Goal: Task Accomplishment & Management: Manage account settings

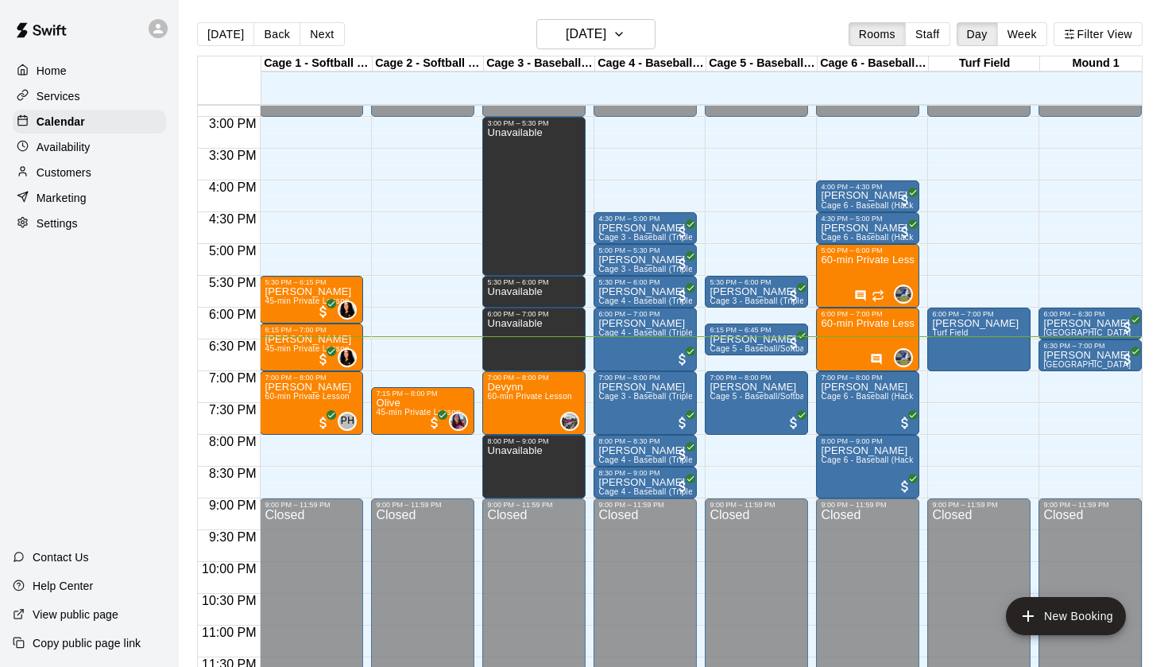
scroll to position [940, 0]
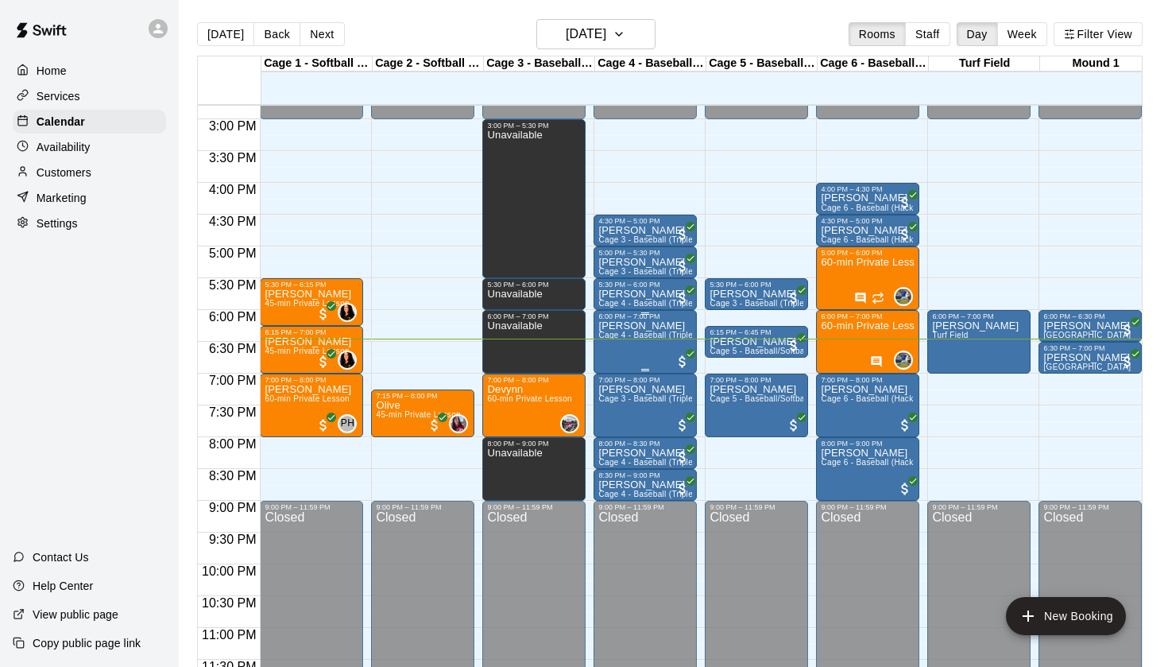
click at [628, 345] on div "William Wood Cage 4 - Baseball (Triple play)" at bounding box center [645, 653] width 94 height 667
click at [609, 400] on button "delete" at bounding box center [615, 413] width 32 height 32
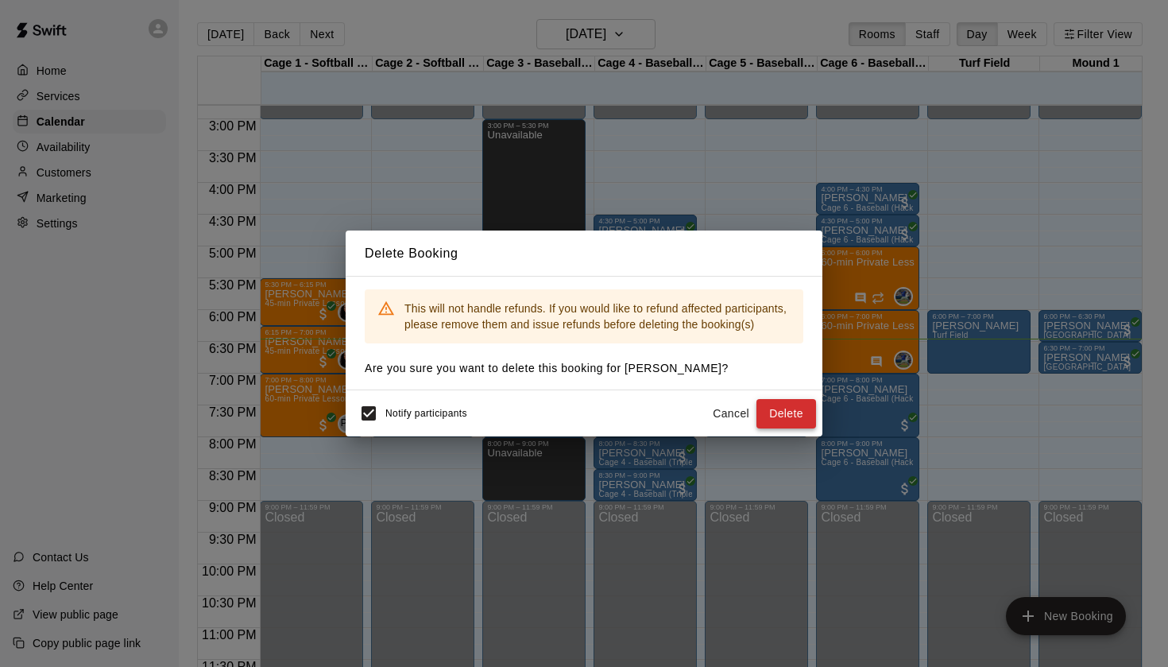
click at [773, 404] on button "Delete" at bounding box center [786, 413] width 60 height 29
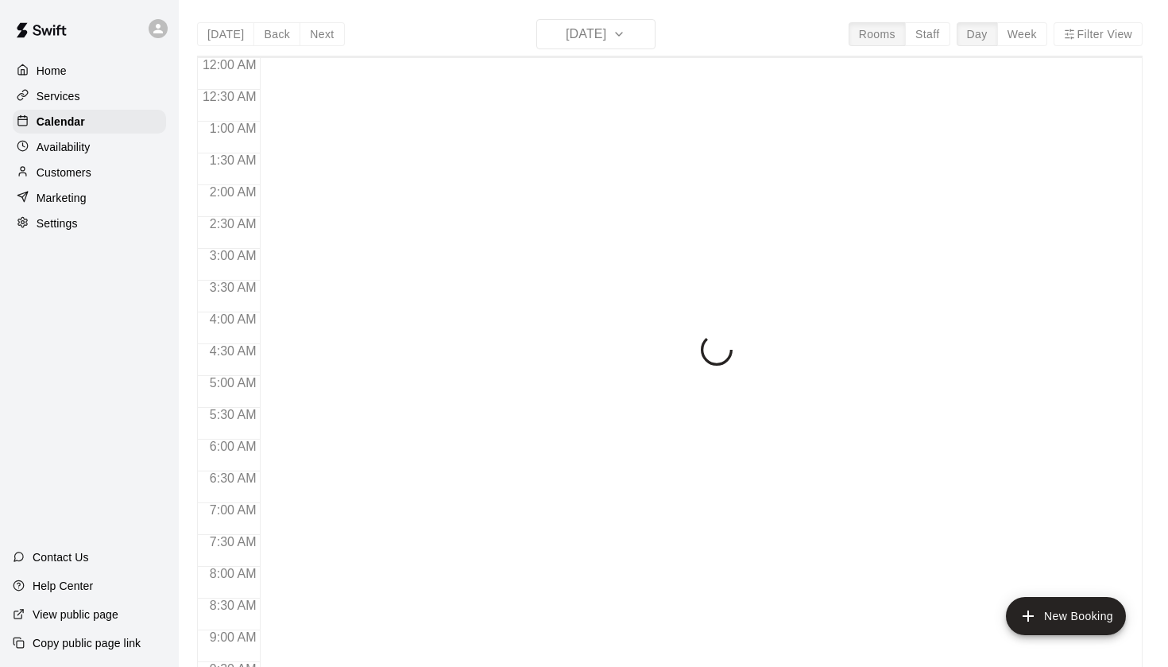
scroll to position [899, 0]
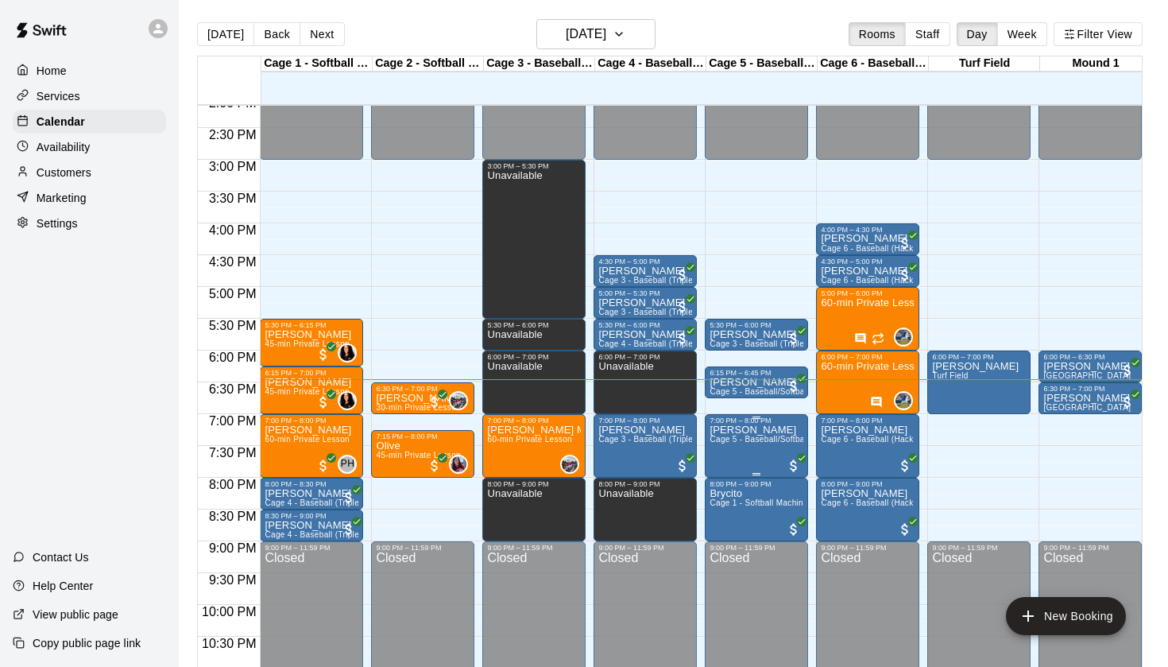
click at [718, 510] on icon "delete" at bounding box center [726, 517] width 19 height 19
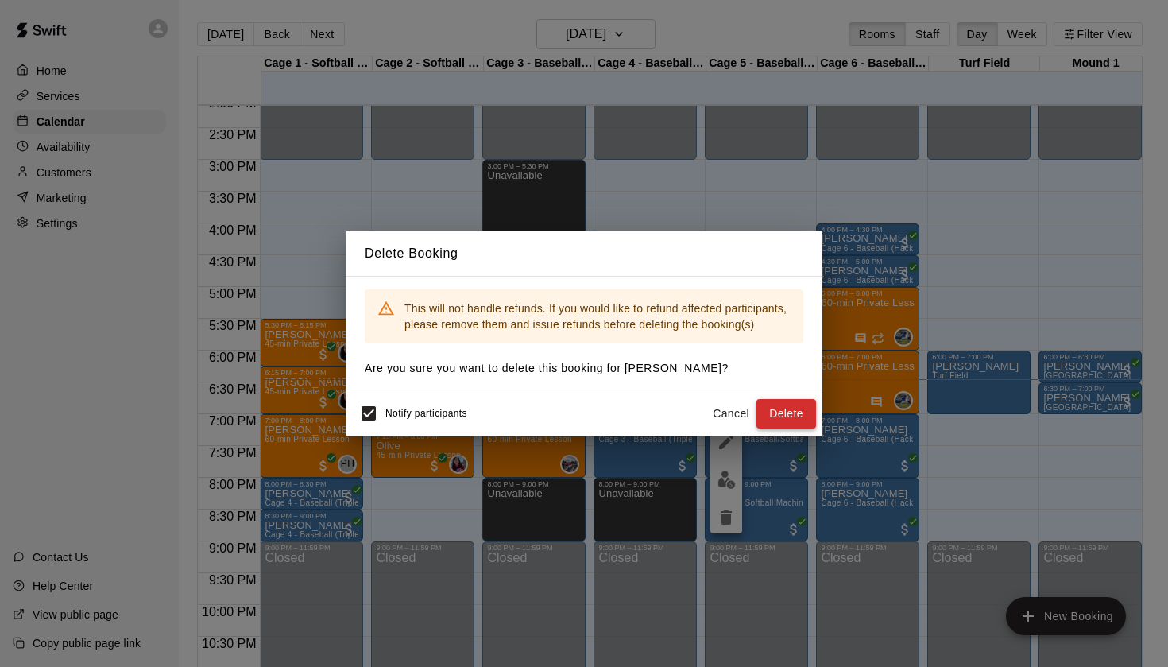
click at [787, 415] on button "Delete" at bounding box center [786, 413] width 60 height 29
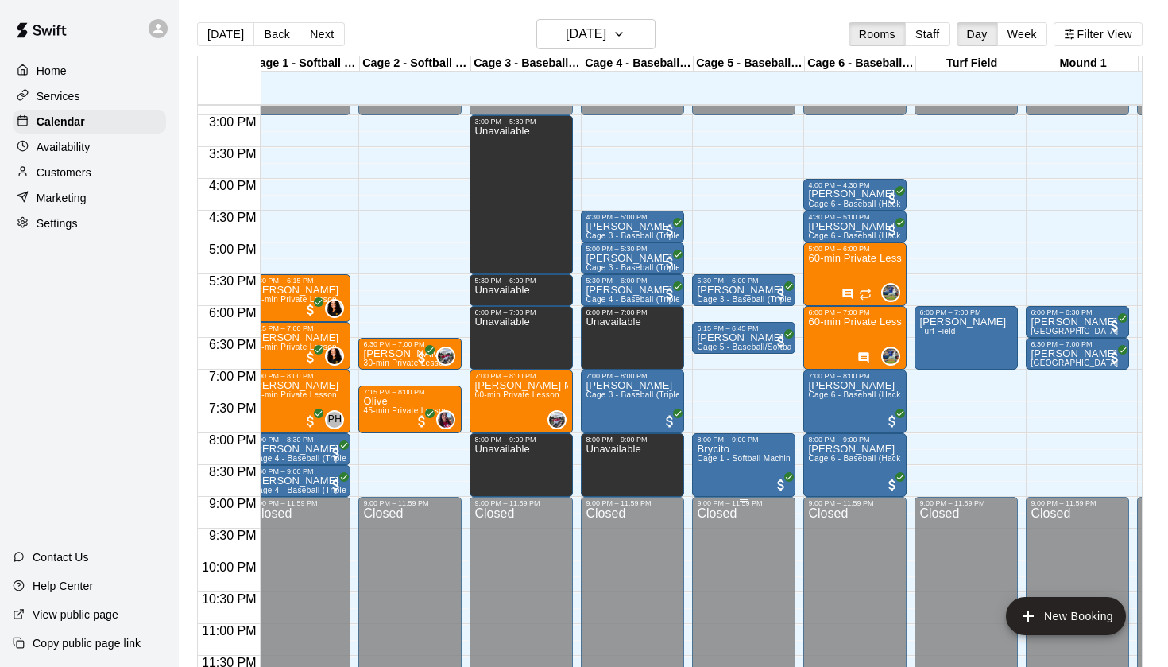
scroll to position [0, 30]
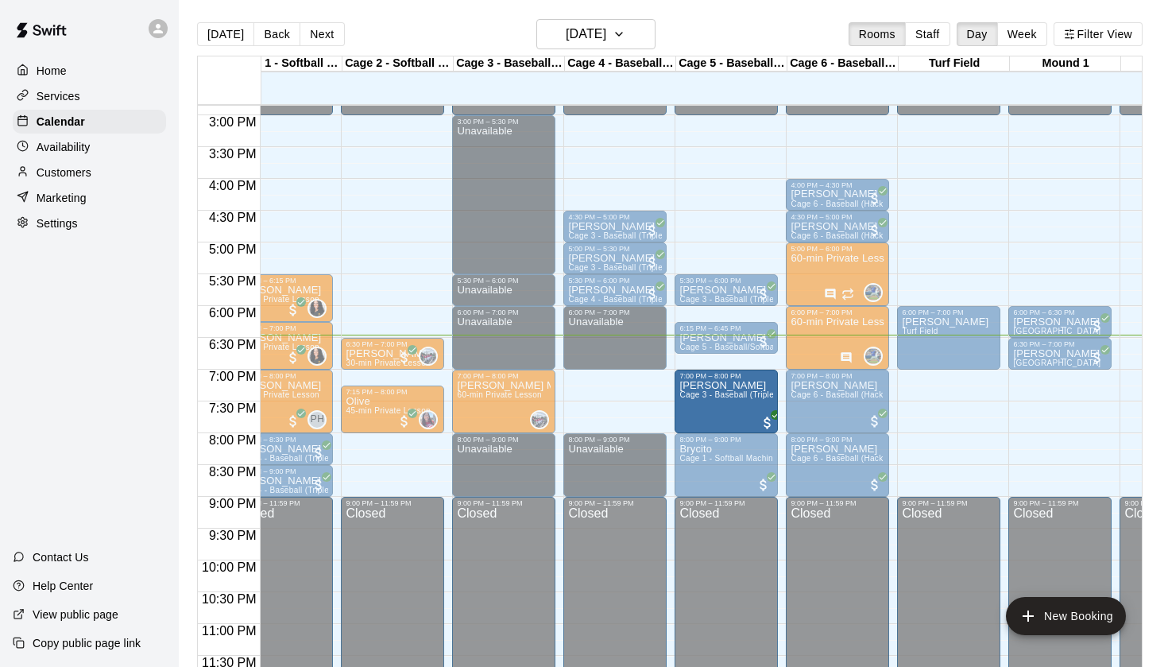
drag, startPoint x: 611, startPoint y: 399, endPoint x: 701, endPoint y: 402, distance: 89.8
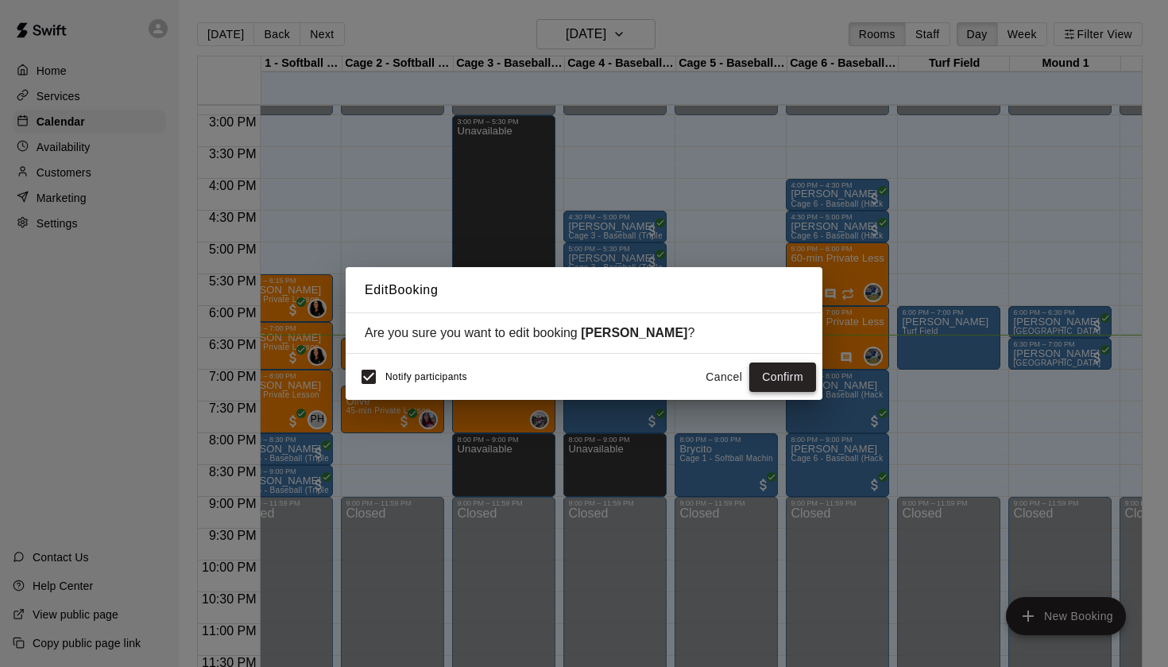
click at [763, 377] on button "Confirm" at bounding box center [782, 376] width 67 height 29
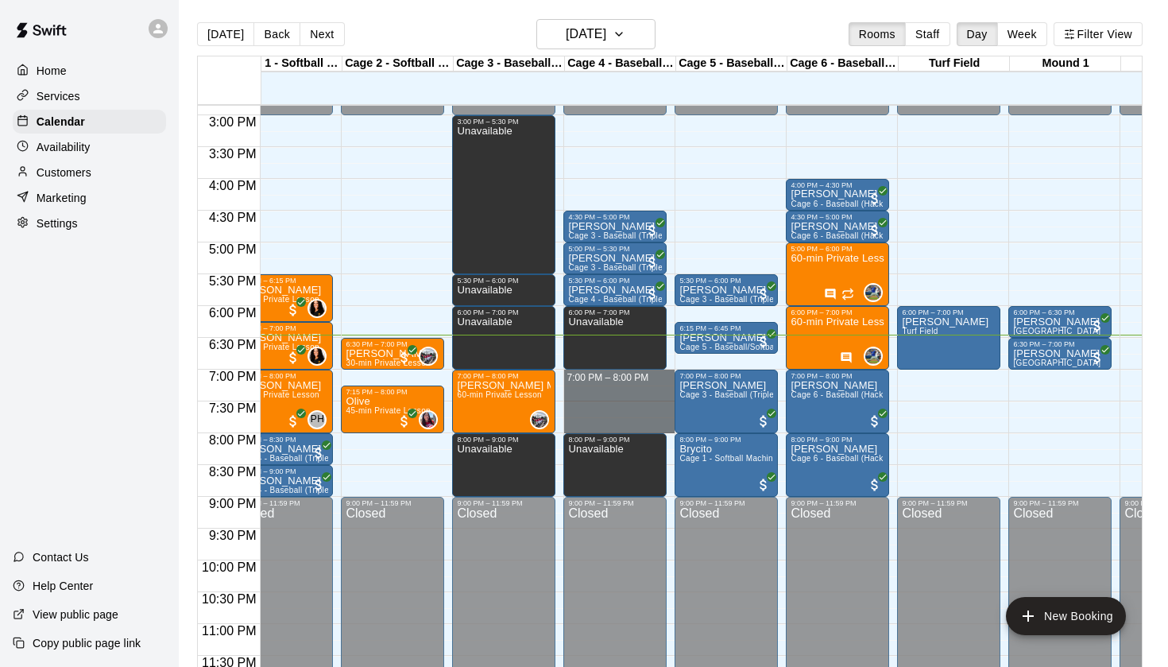
drag, startPoint x: 637, startPoint y: 377, endPoint x: 620, endPoint y: 427, distance: 53.8
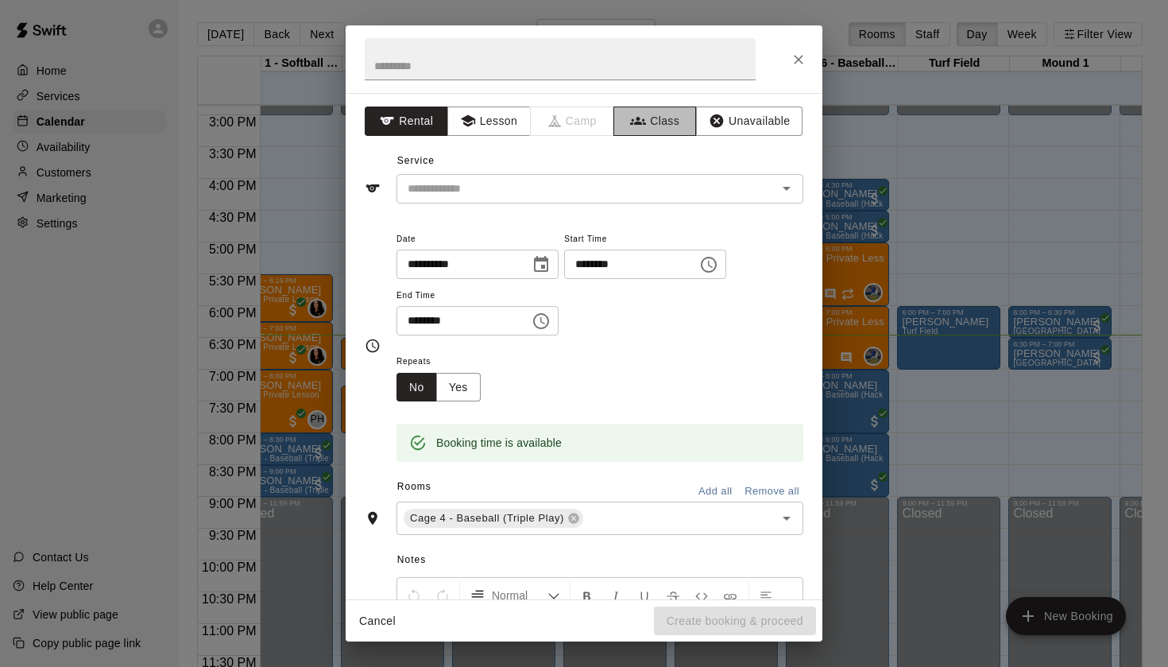
click at [656, 123] on button "Class" at bounding box center [654, 120] width 83 height 29
click at [729, 117] on button "Unavailable" at bounding box center [749, 120] width 106 height 29
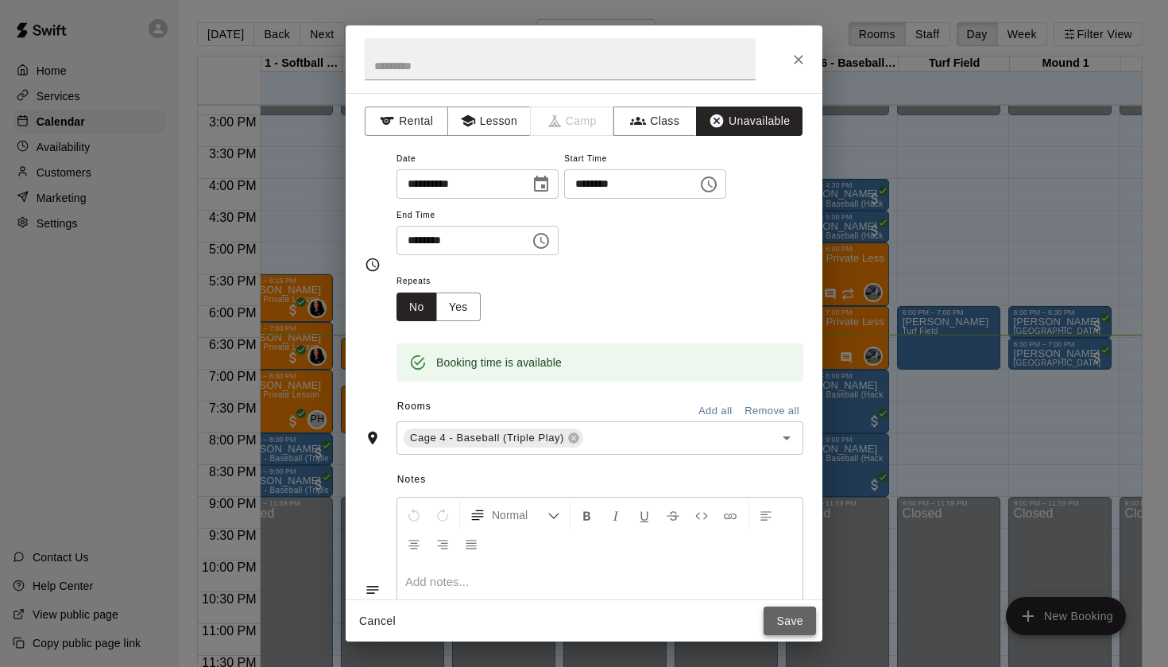
click at [799, 614] on button "Save" at bounding box center [790, 620] width 52 height 29
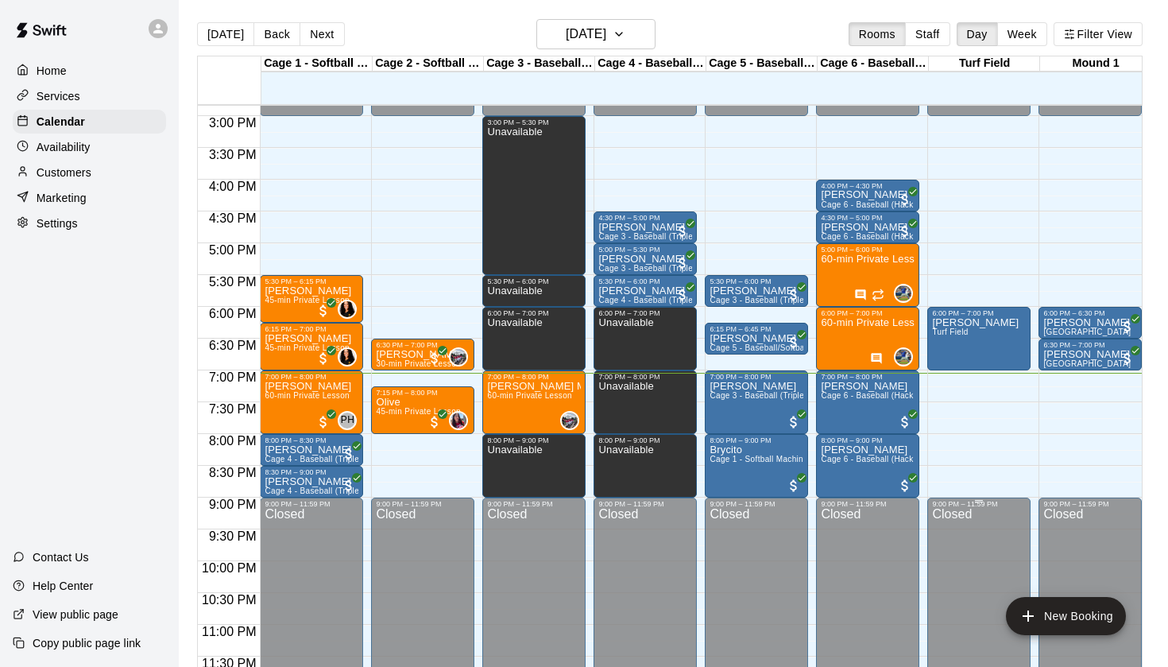
scroll to position [943, 0]
drag, startPoint x: 442, startPoint y: 440, endPoint x: 431, endPoint y: 492, distance: 52.7
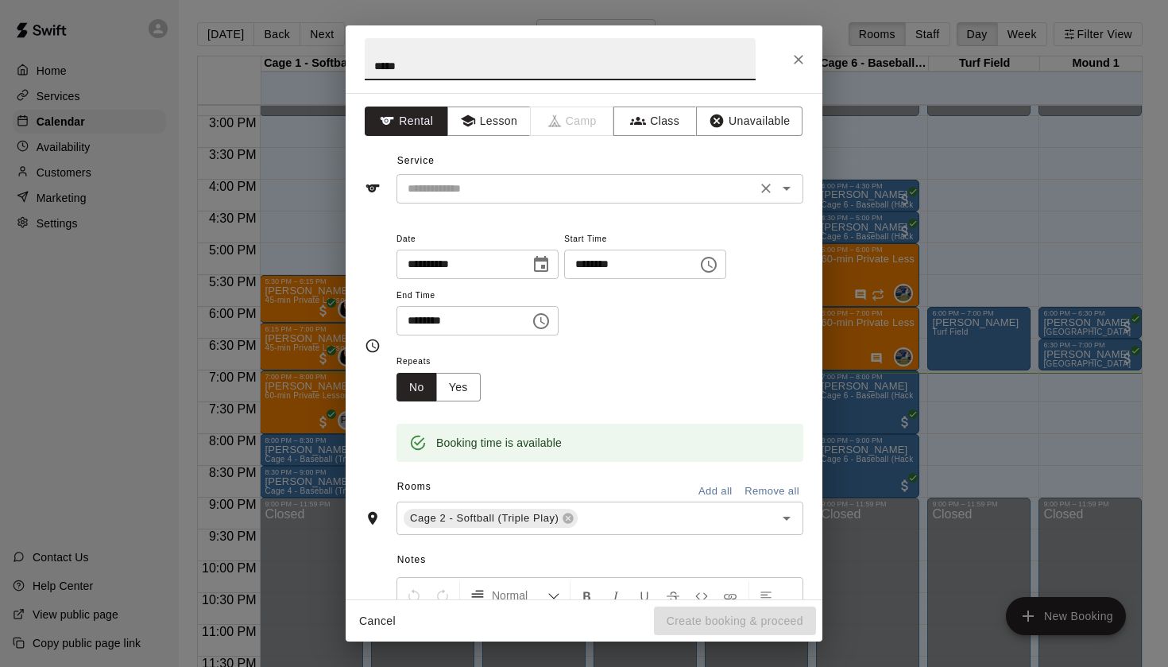
drag, startPoint x: 431, startPoint y: 492, endPoint x: 779, endPoint y: 195, distance: 456.5
click at [779, 195] on icon "Open" at bounding box center [786, 188] width 19 height 19
type input "*****"
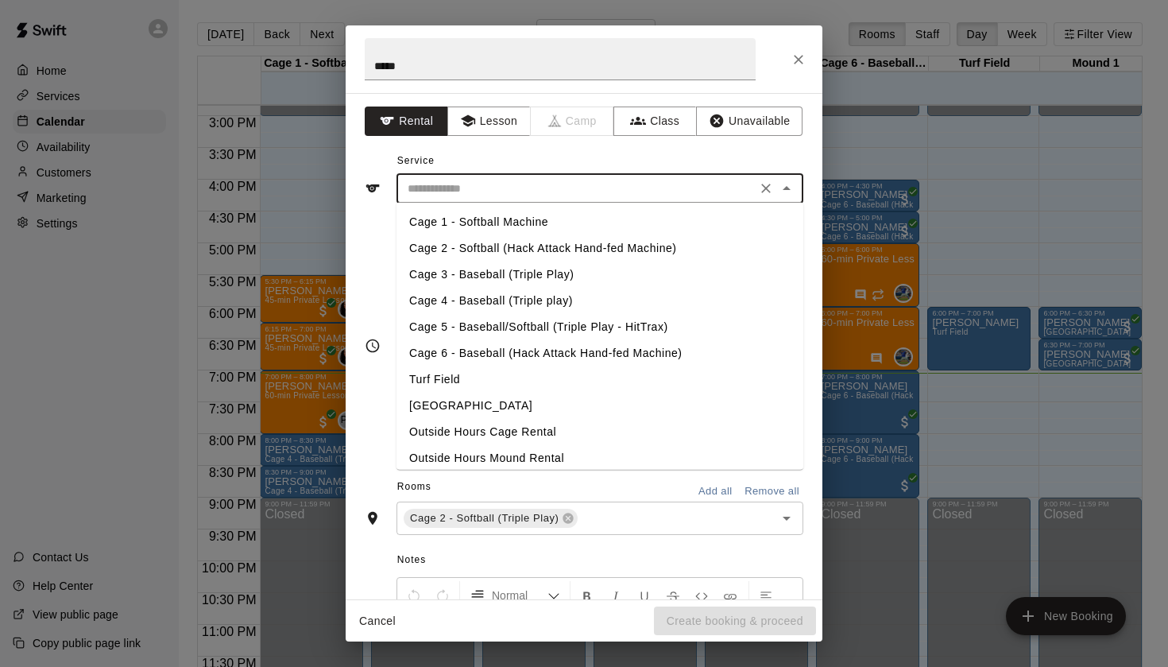
click at [607, 252] on li "Cage 2 - Softball (Hack Attack Hand-fed Machine)" at bounding box center [599, 248] width 407 height 26
type input "**********"
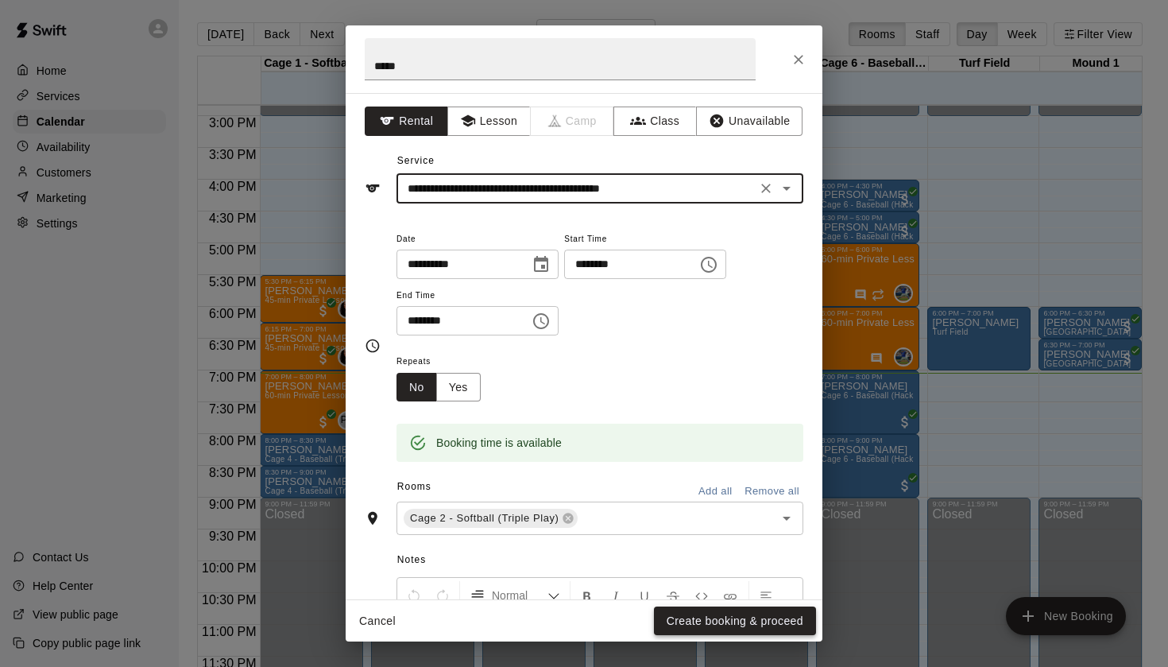
click at [774, 618] on button "Create booking & proceed" at bounding box center [735, 620] width 162 height 29
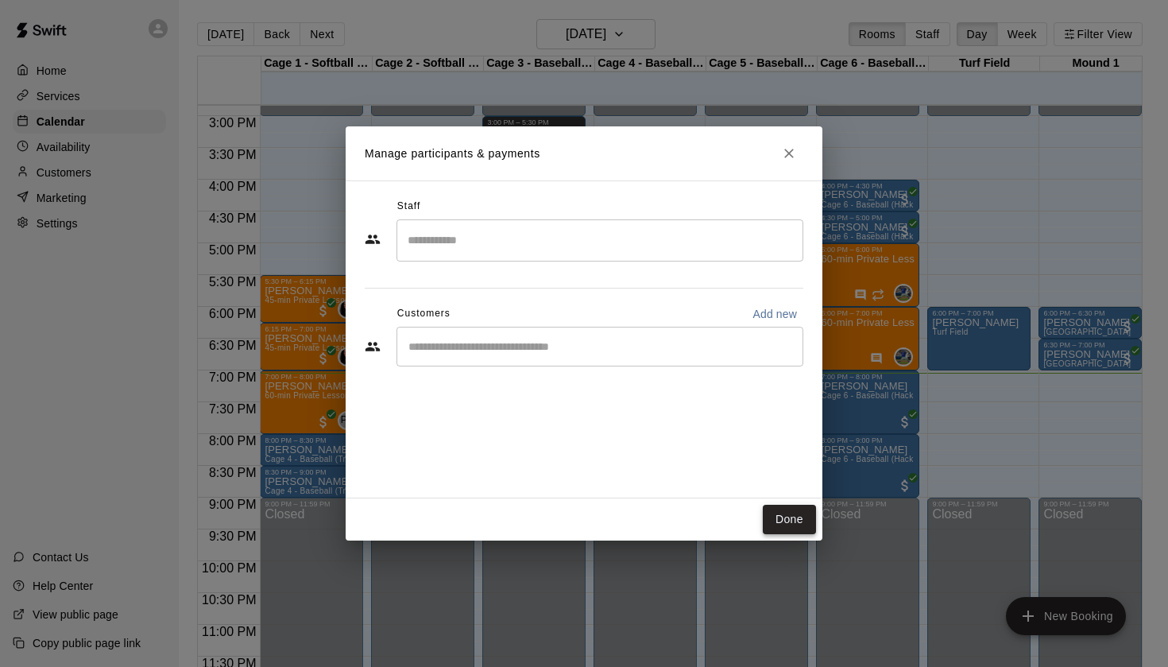
click at [793, 510] on button "Done" at bounding box center [789, 519] width 53 height 29
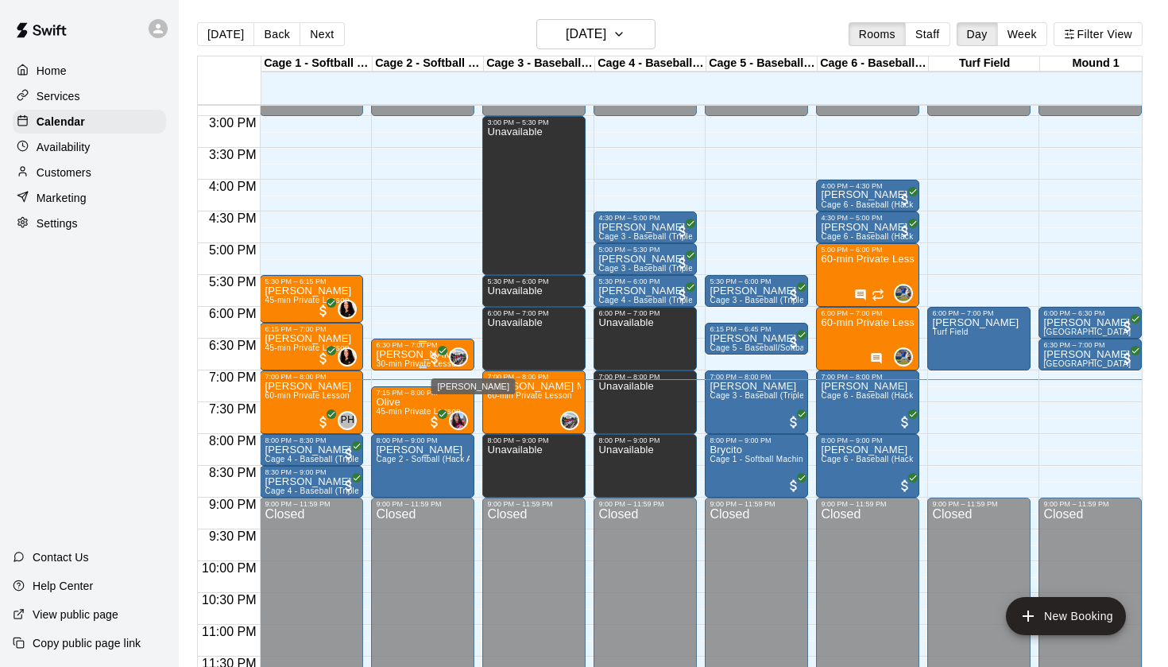
scroll to position [25, 0]
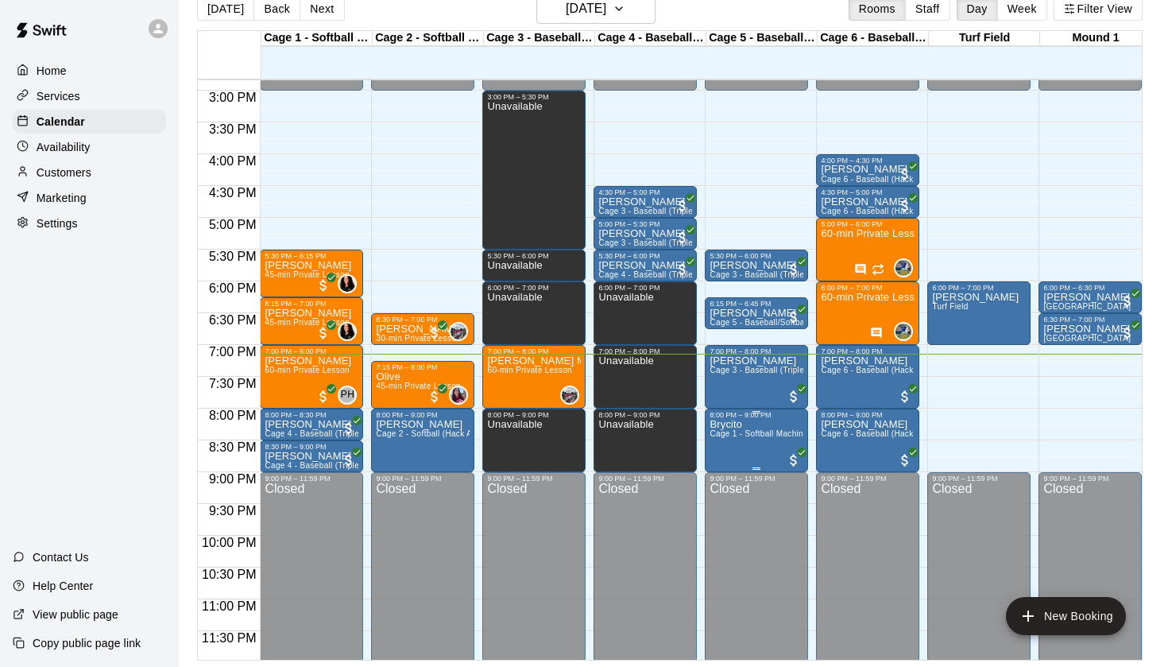
click at [723, 512] on icon "delete" at bounding box center [726, 512] width 11 height 14
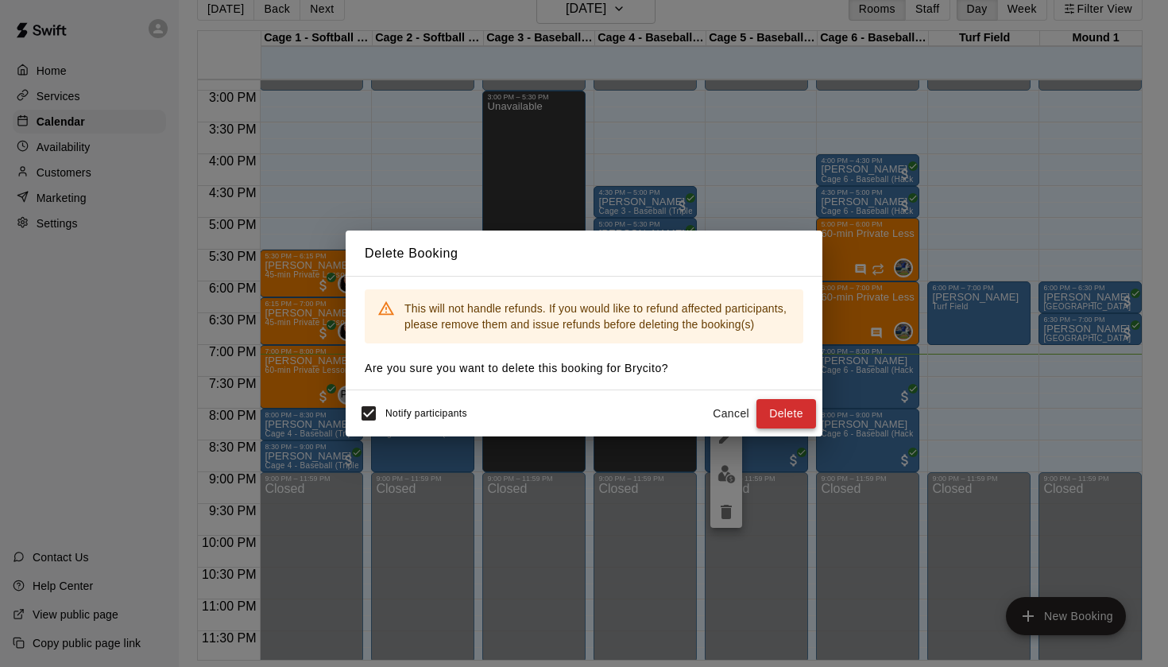
click at [768, 415] on button "Delete" at bounding box center [786, 413] width 60 height 29
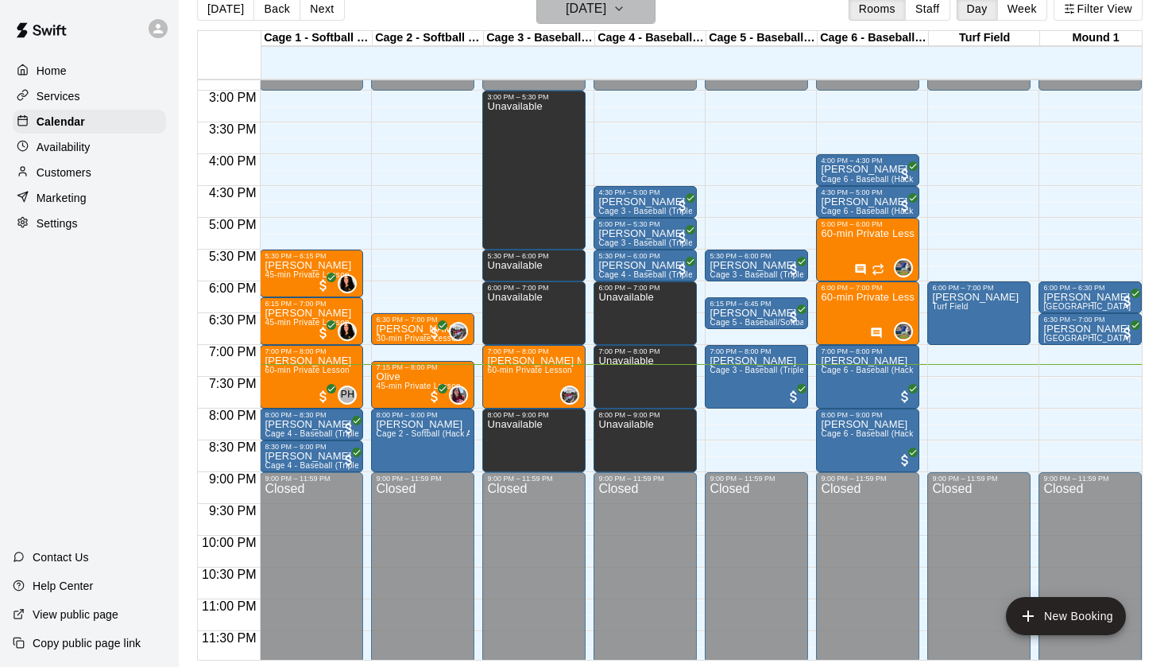
click at [643, 15] on button "[DATE]" at bounding box center [595, 9] width 119 height 30
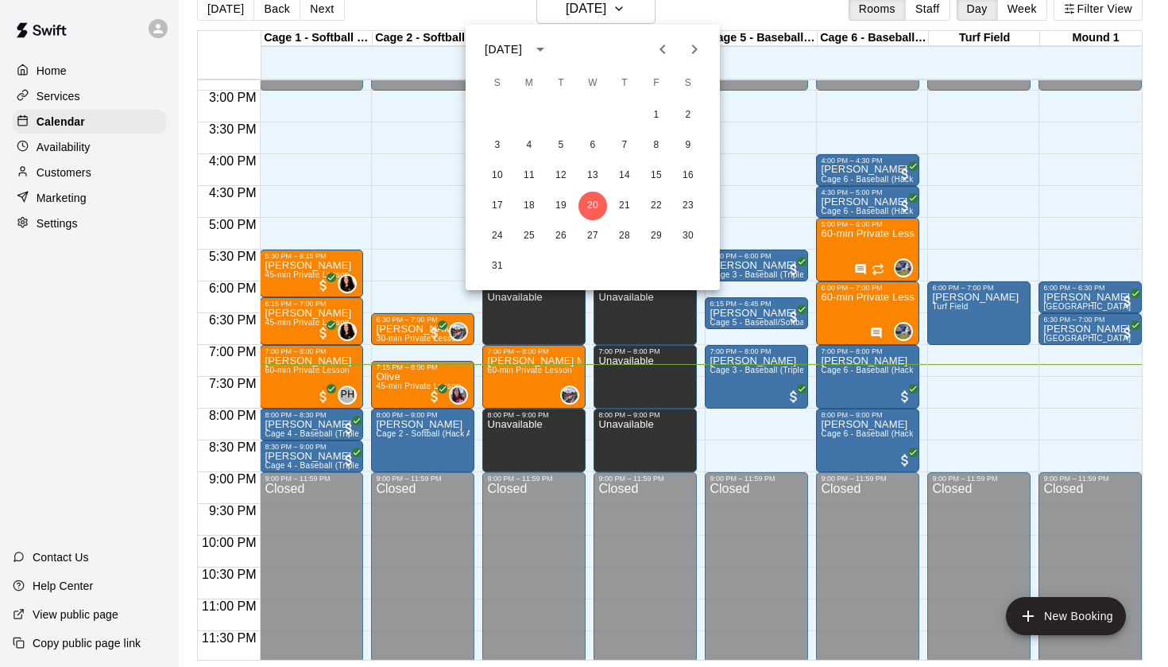
click at [641, 209] on div "17 18 19 20 21 22 23" at bounding box center [593, 205] width 254 height 29
click at [626, 207] on button "21" at bounding box center [624, 205] width 29 height 29
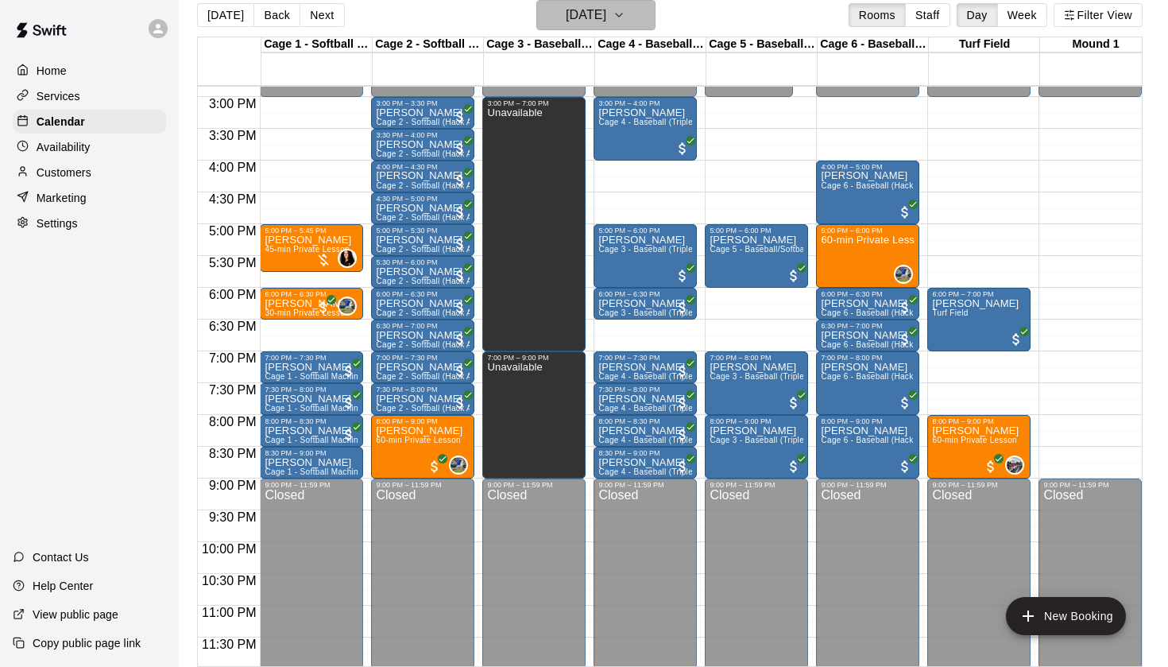
click at [606, 17] on h6 "[DATE]" at bounding box center [586, 15] width 41 height 22
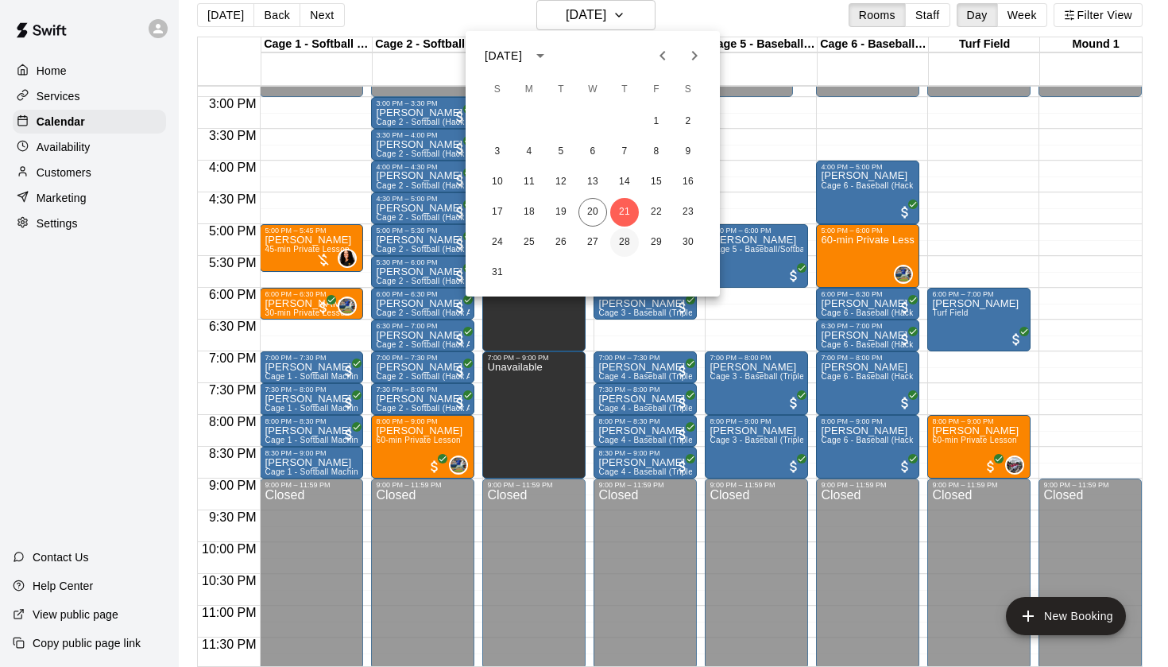
click at [627, 242] on button "28" at bounding box center [624, 242] width 29 height 29
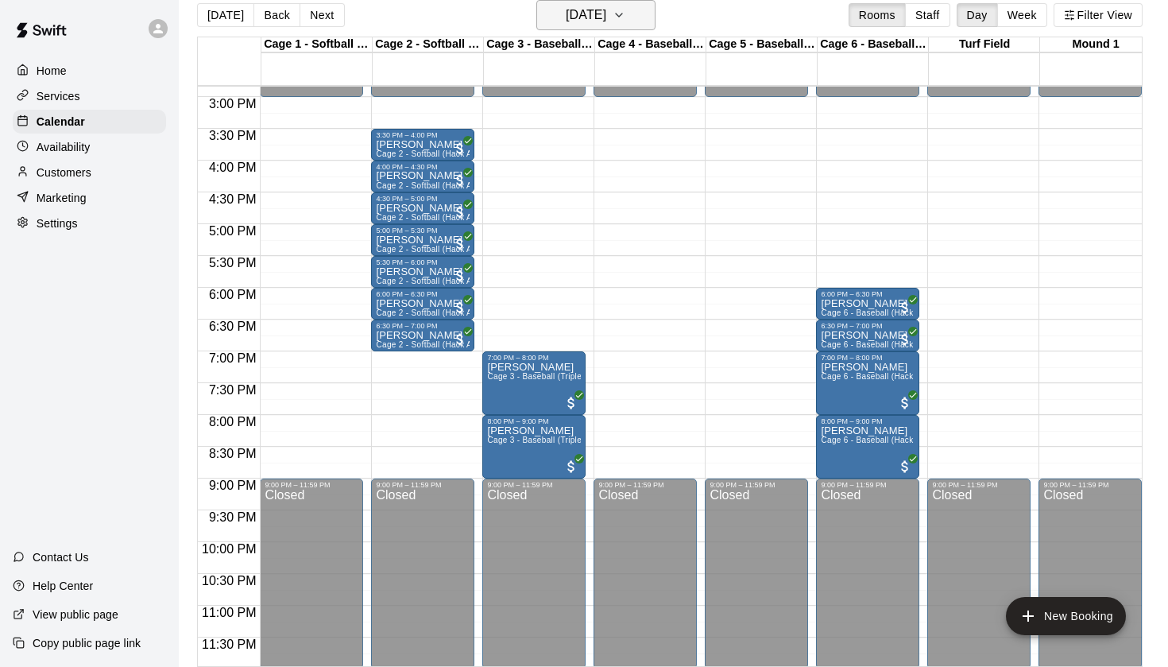
click at [637, 7] on button "[DATE]" at bounding box center [595, 15] width 119 height 30
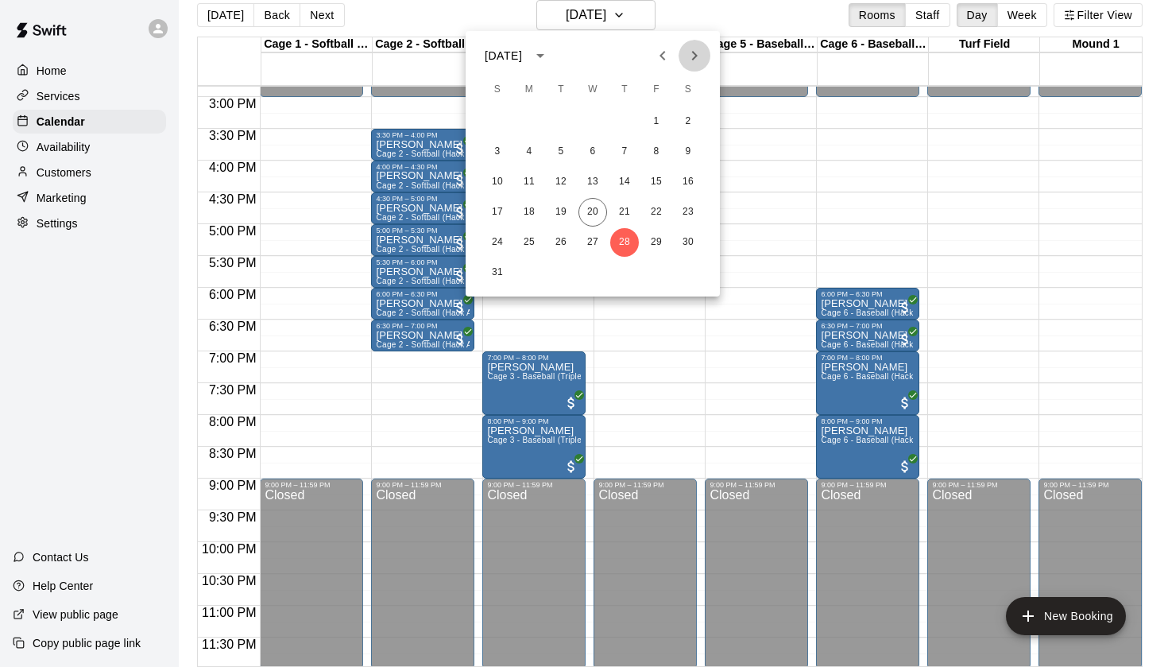
click at [690, 44] on button "Next month" at bounding box center [695, 56] width 32 height 32
click at [624, 122] on button "4" at bounding box center [624, 121] width 29 height 29
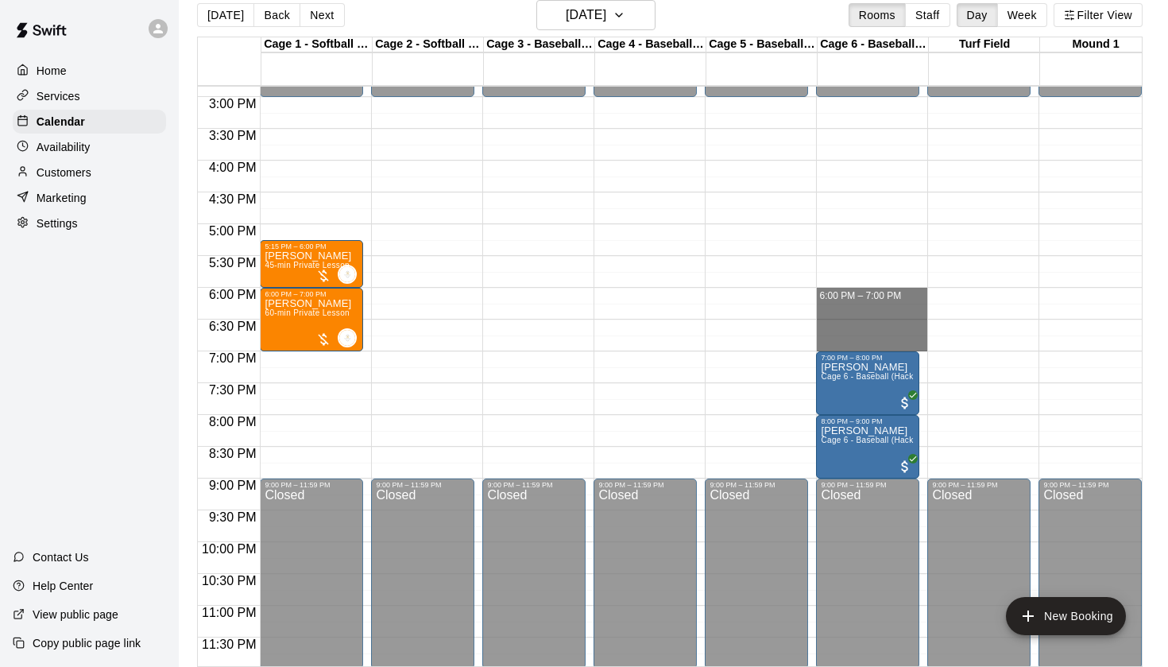
drag, startPoint x: 845, startPoint y: 296, endPoint x: 846, endPoint y: 348, distance: 51.7
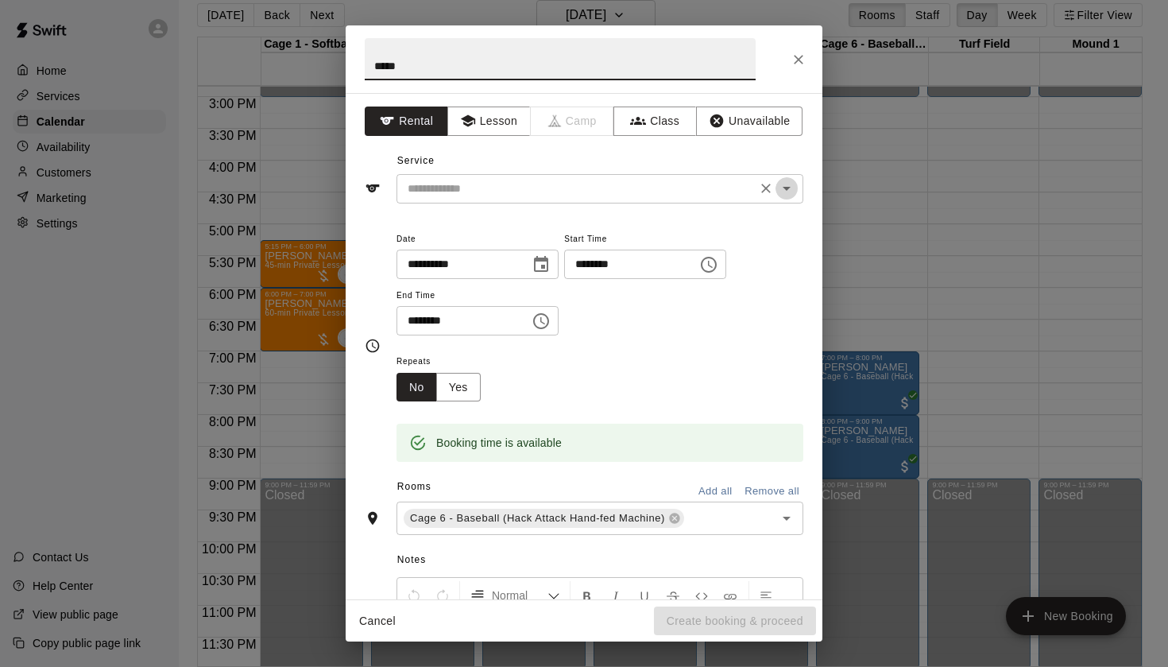
click at [787, 184] on icon "Open" at bounding box center [786, 188] width 19 height 19
type input "****"
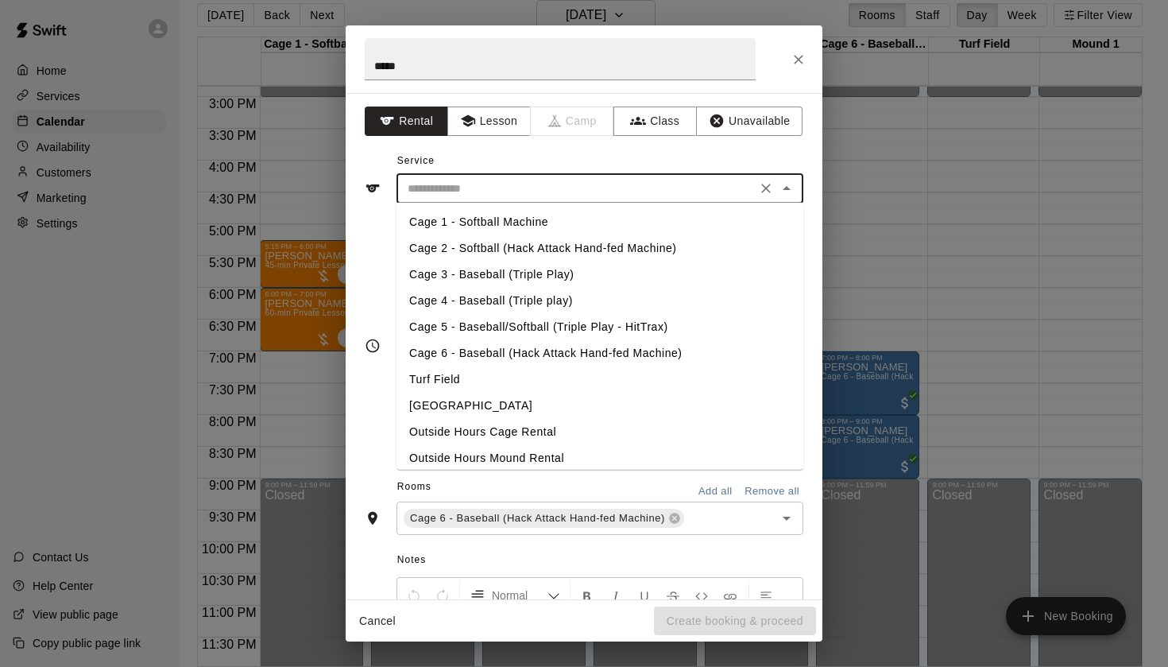
click at [561, 350] on li "Cage 6 - Baseball (Hack Attack Hand-fed Machine)" at bounding box center [599, 353] width 407 height 26
type input "**********"
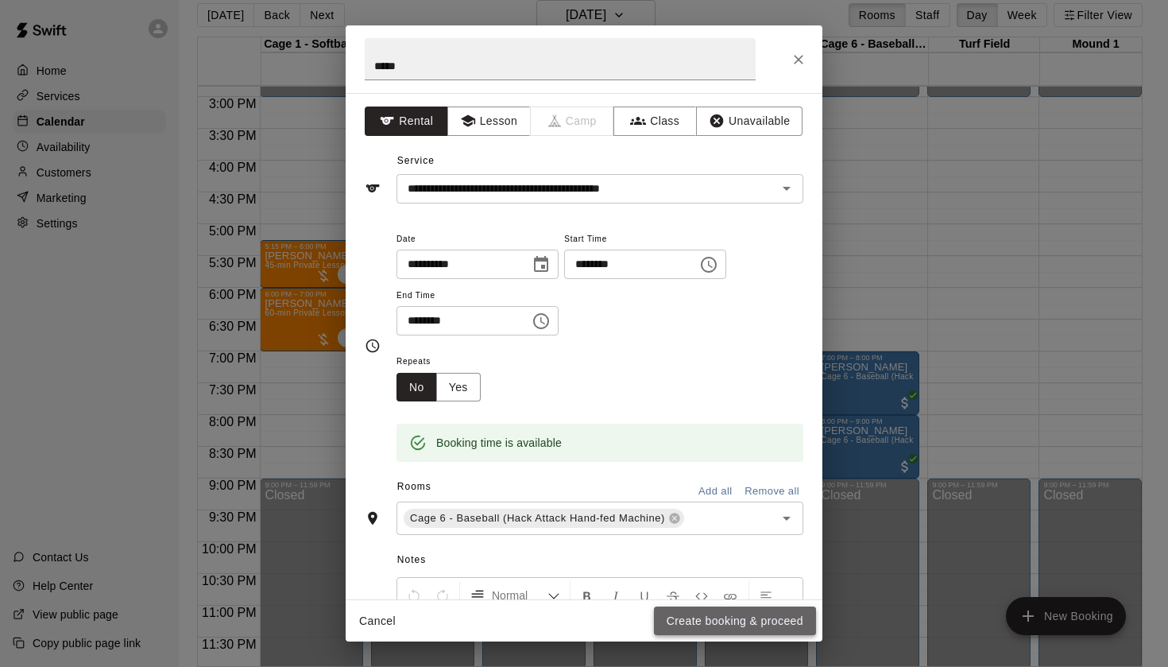
click at [694, 621] on button "Create booking & proceed" at bounding box center [735, 620] width 162 height 29
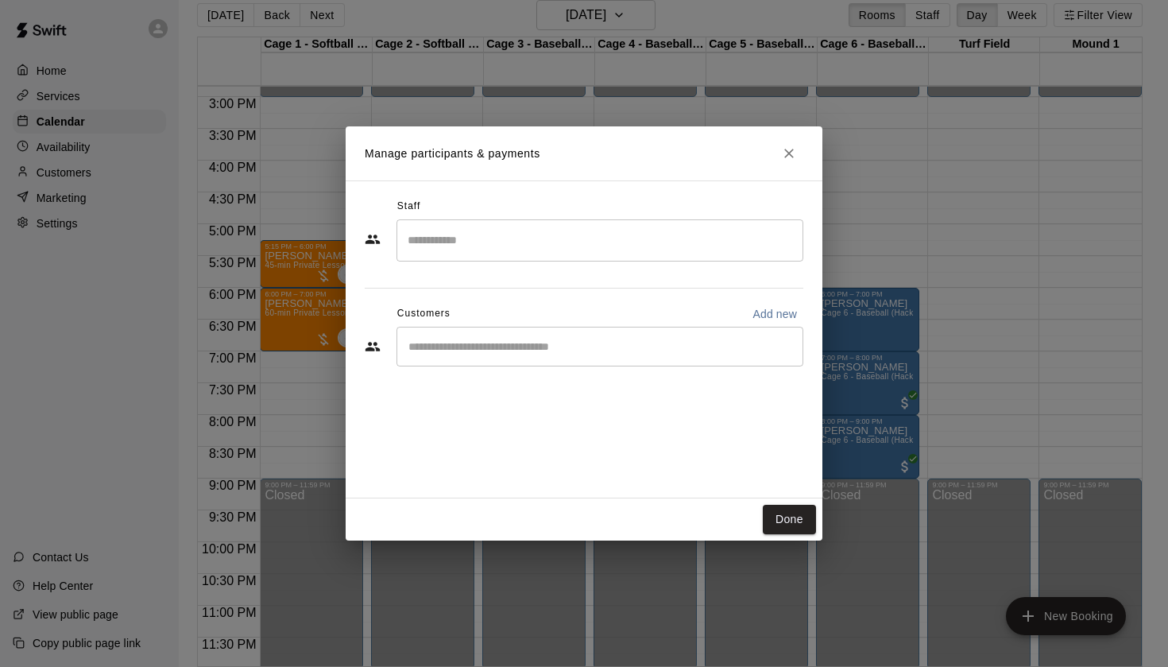
click at [478, 342] on input "Start typing to search customers..." at bounding box center [600, 346] width 393 height 16
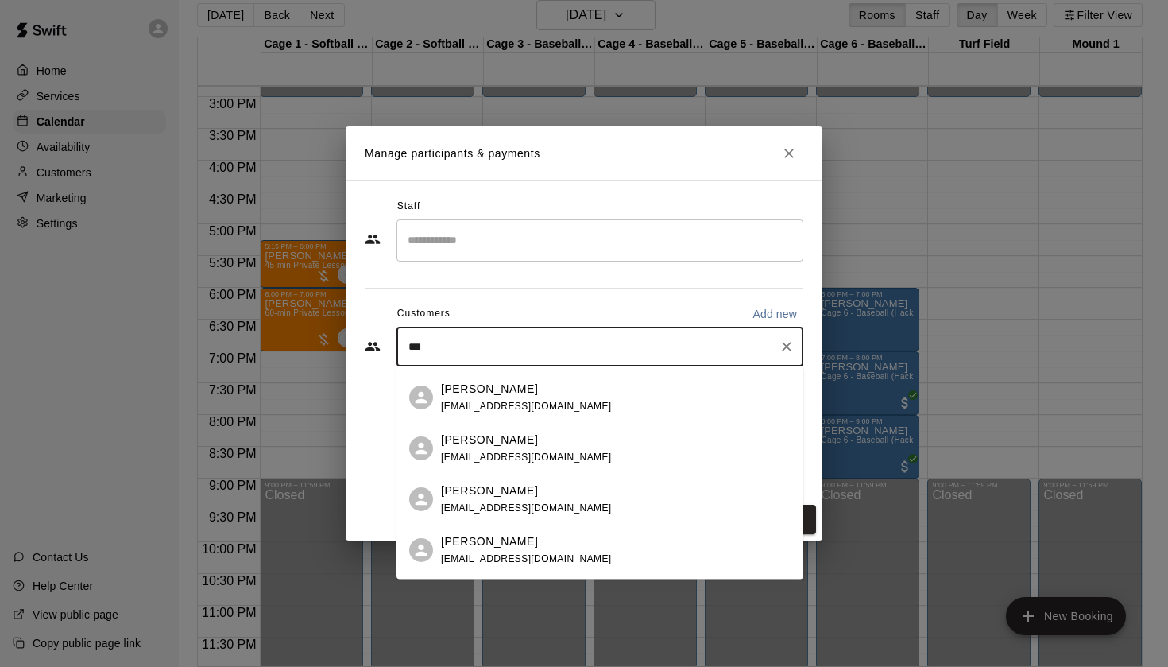
scroll to position [0, 0]
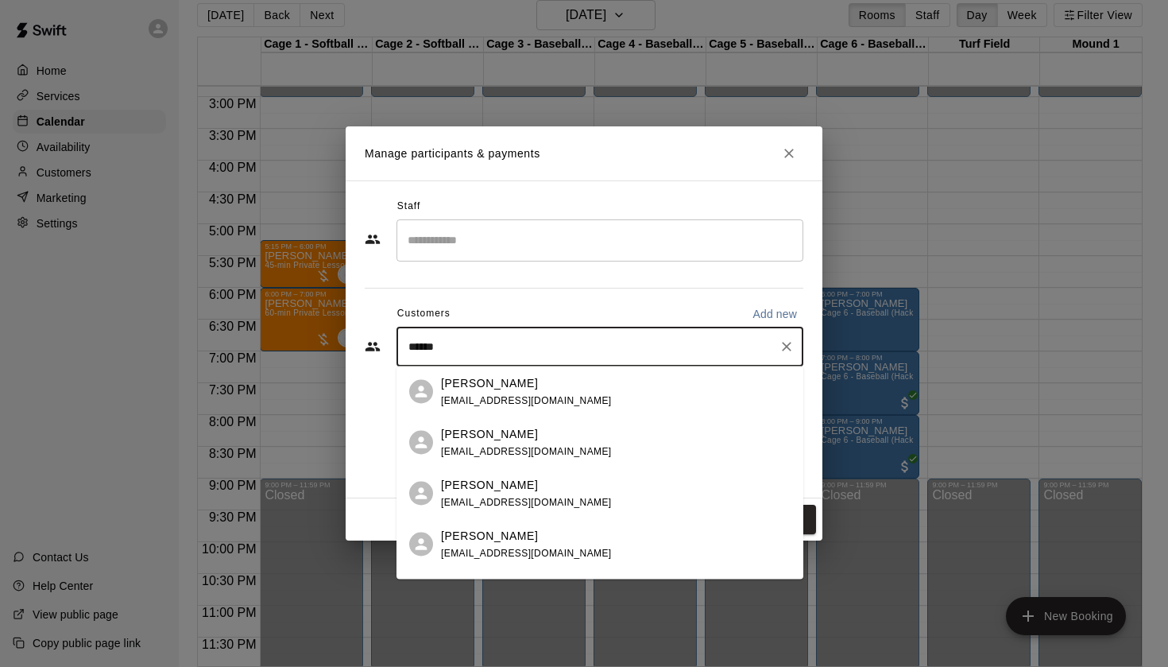
type input "*******"
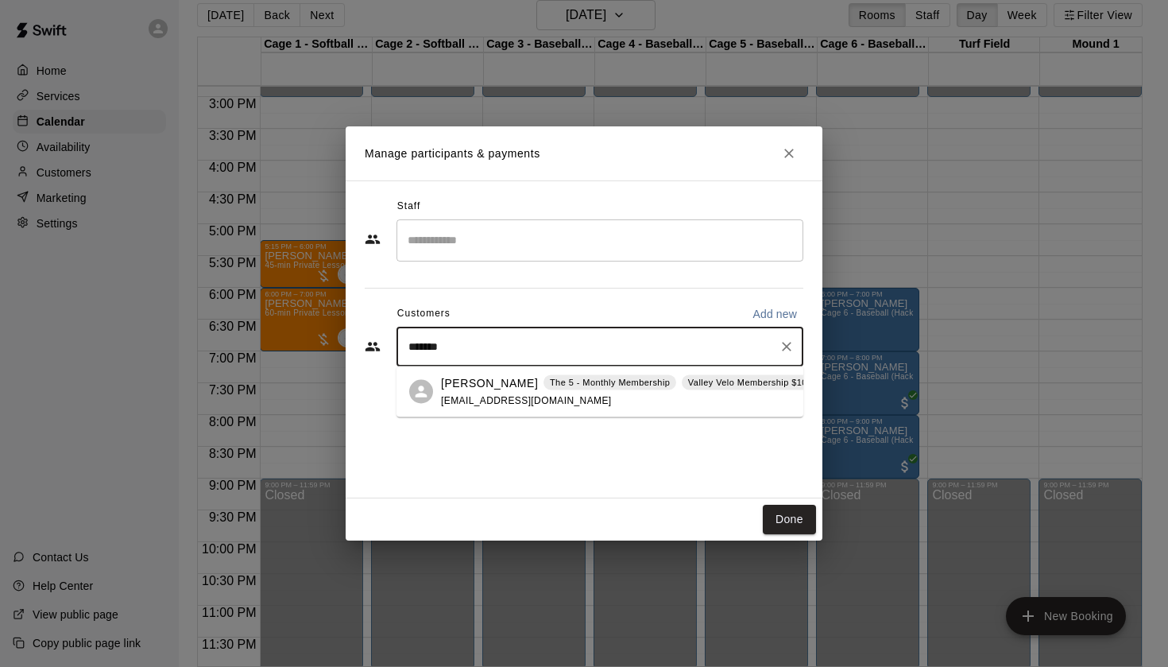
click at [601, 389] on p "The 5 - Monthly Membership" at bounding box center [610, 383] width 120 height 14
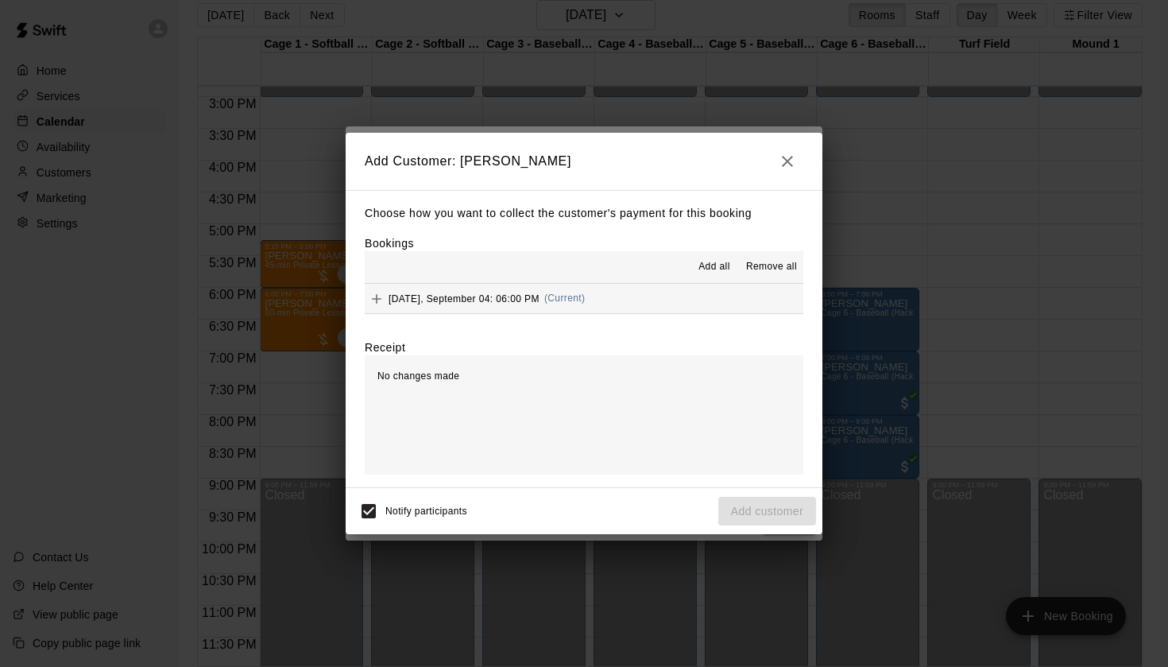
click at [723, 268] on span "Add all" at bounding box center [714, 267] width 32 height 16
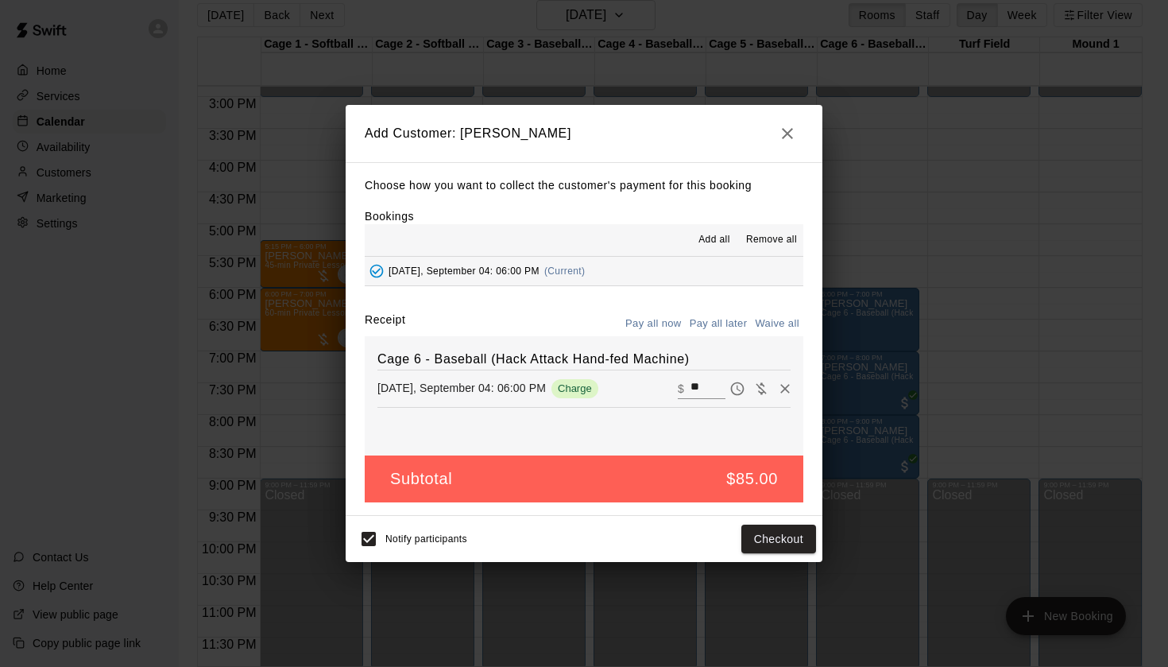
click at [791, 135] on icon "button" at bounding box center [787, 133] width 19 height 19
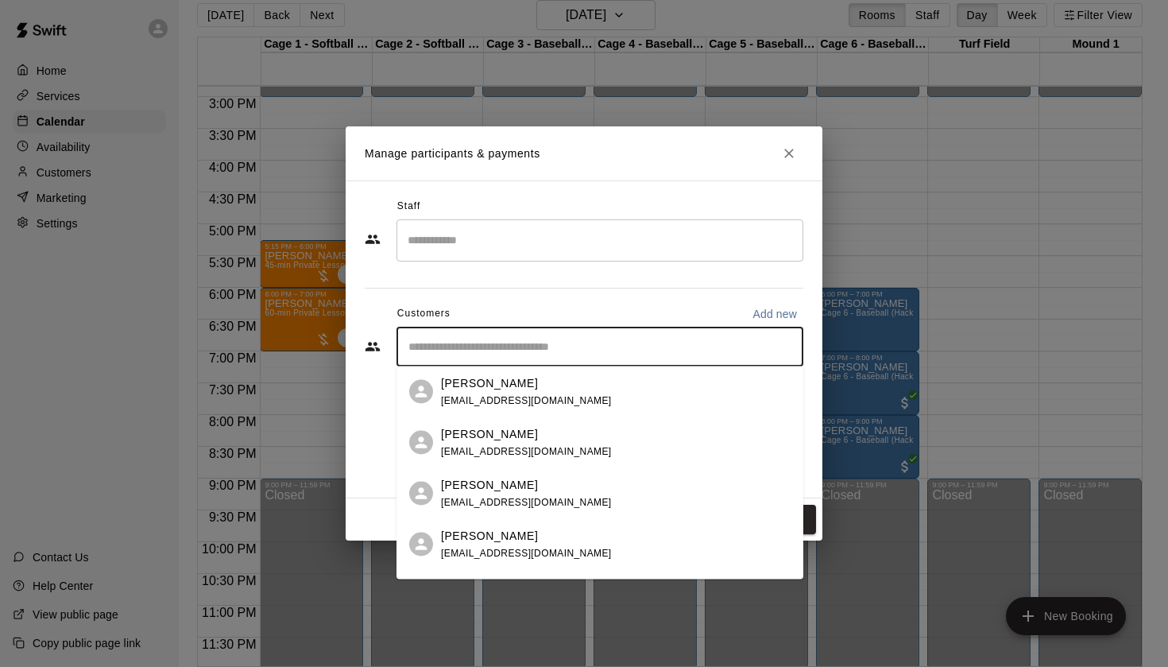
click at [583, 338] on input "Start typing to search customers..." at bounding box center [600, 346] width 393 height 16
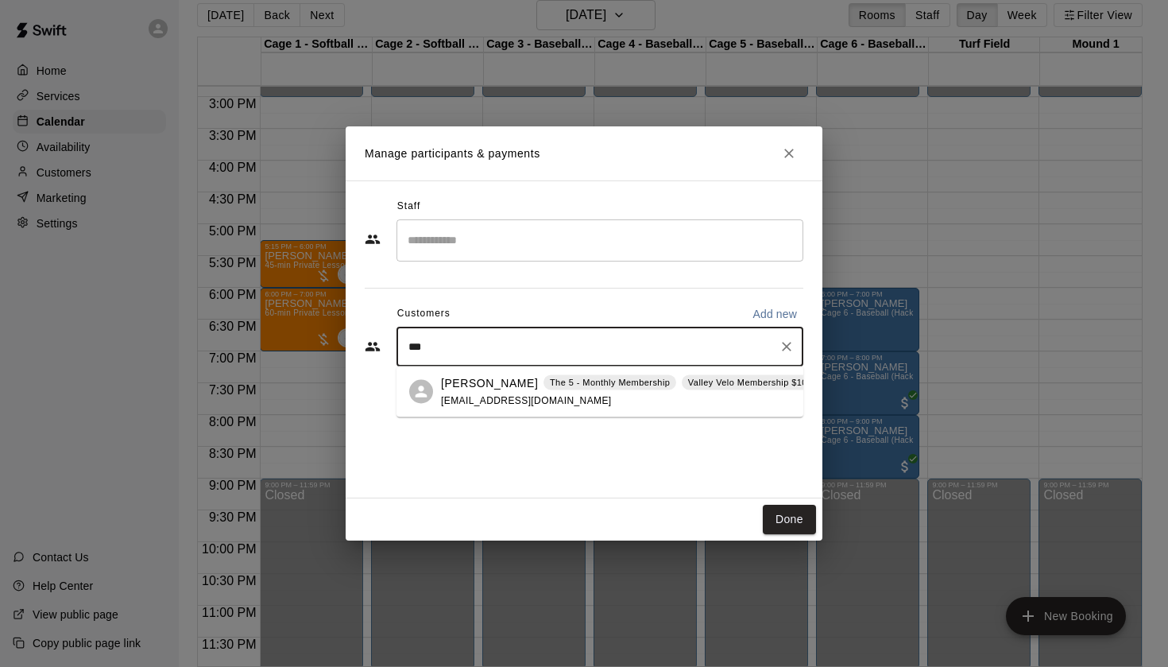
type input "****"
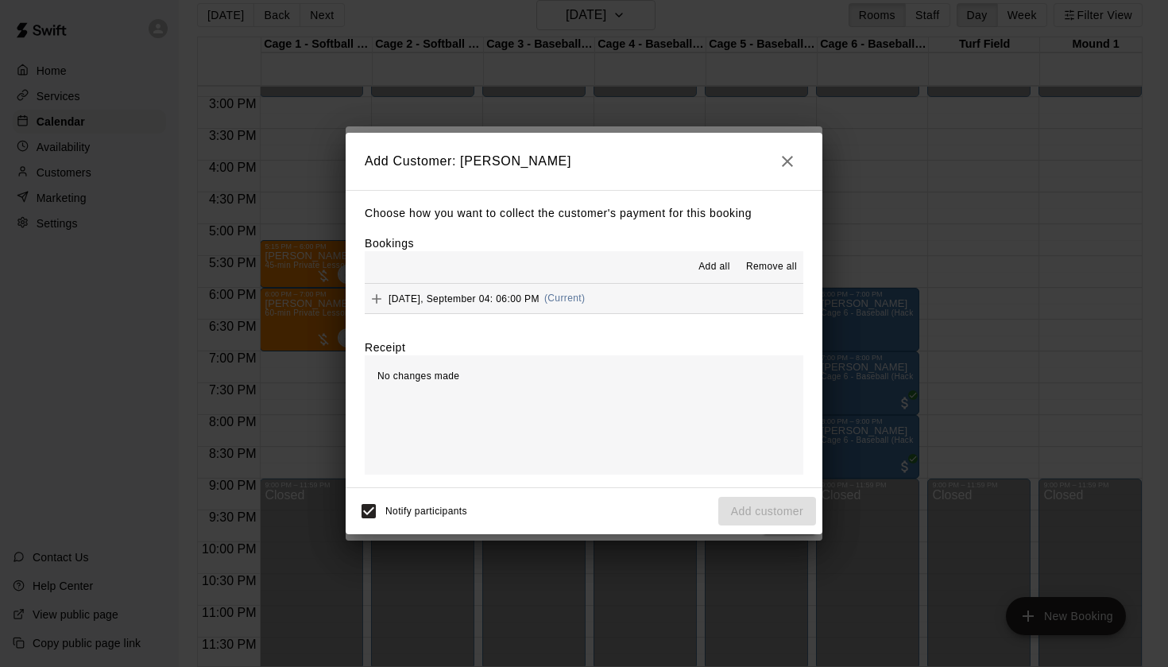
click at [791, 161] on icon "button" at bounding box center [787, 161] width 19 height 19
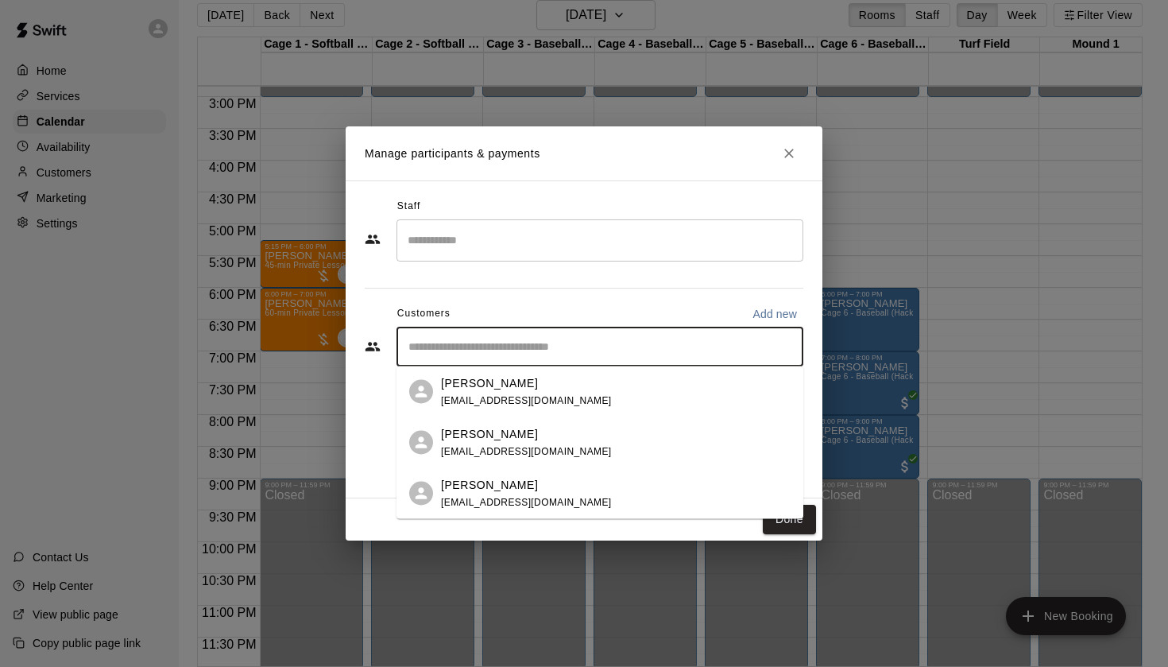
click at [548, 348] on input "Start typing to search customers..." at bounding box center [600, 346] width 393 height 16
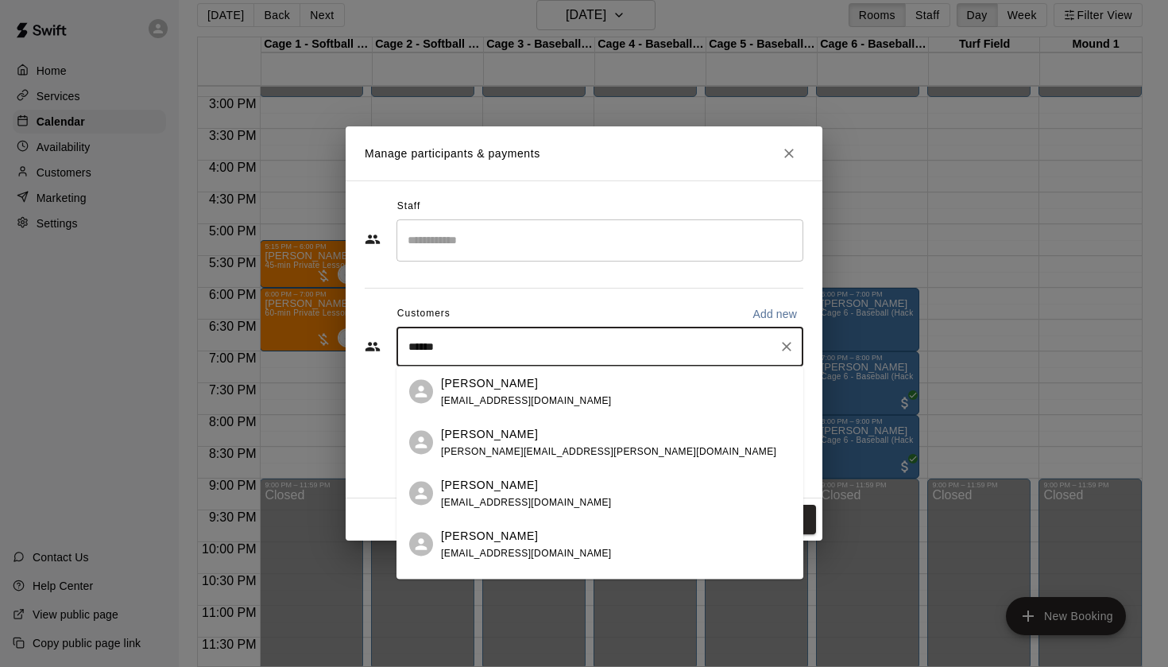
type input "*******"
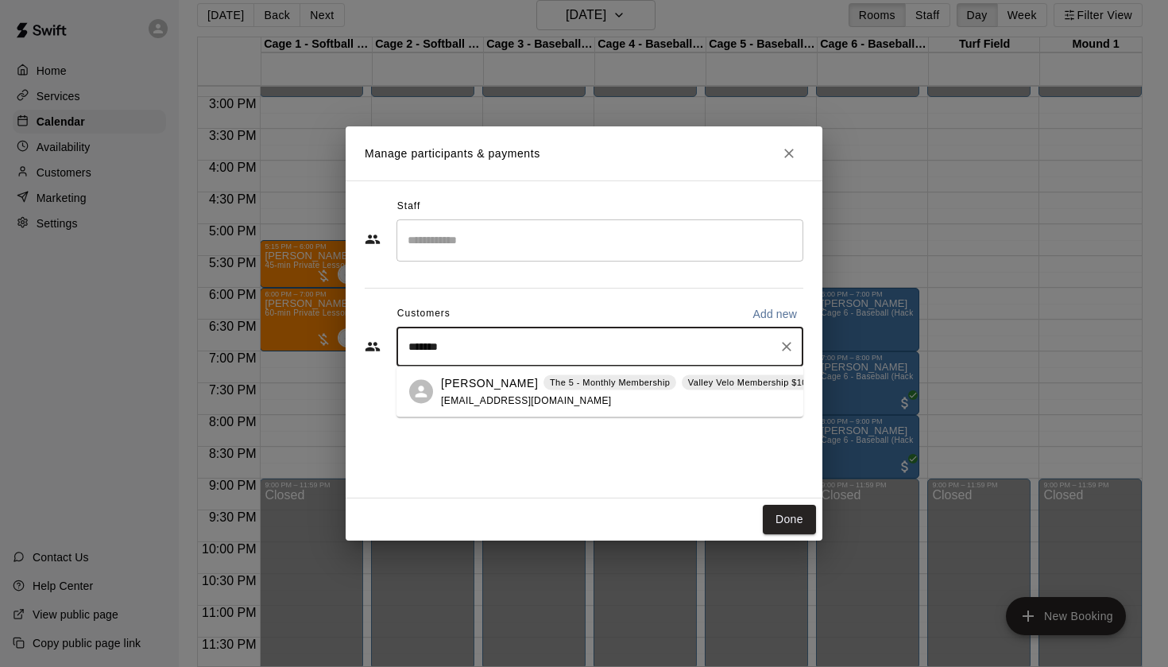
click at [537, 400] on span "[EMAIL_ADDRESS][DOMAIN_NAME]" at bounding box center [526, 399] width 171 height 11
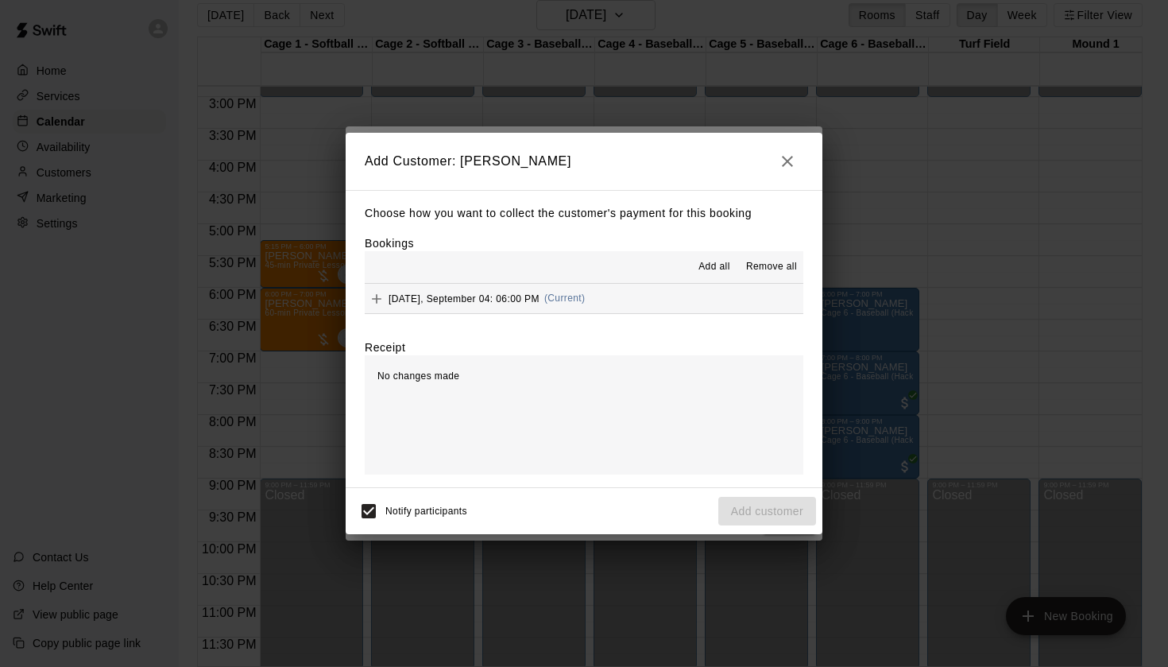
click at [712, 260] on span "Add all" at bounding box center [714, 267] width 32 height 16
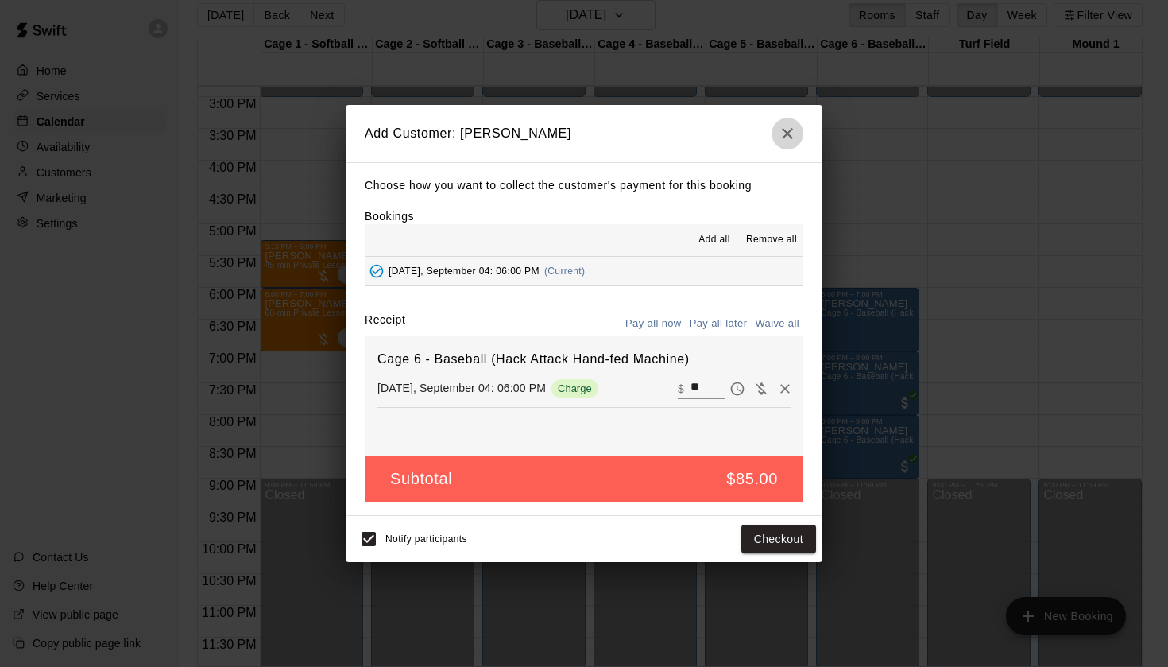
click at [785, 136] on icon "button" at bounding box center [787, 133] width 19 height 19
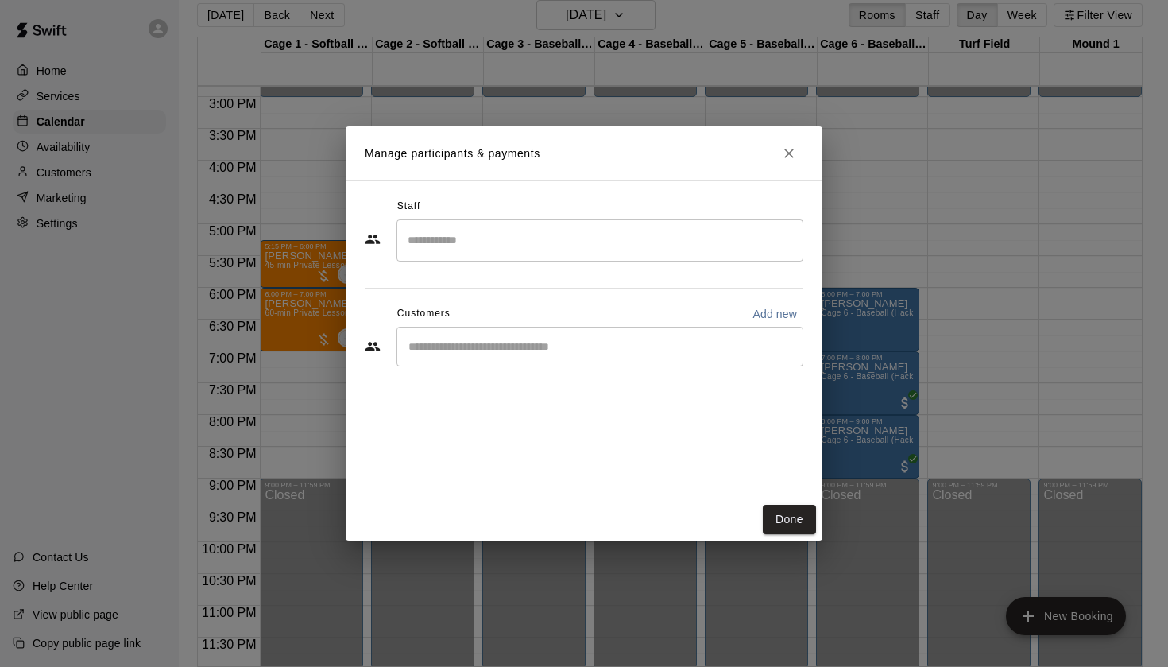
click at [132, 284] on div "Manage participants & payments Staff ​ Customers Add new ​ Done" at bounding box center [584, 333] width 1168 height 667
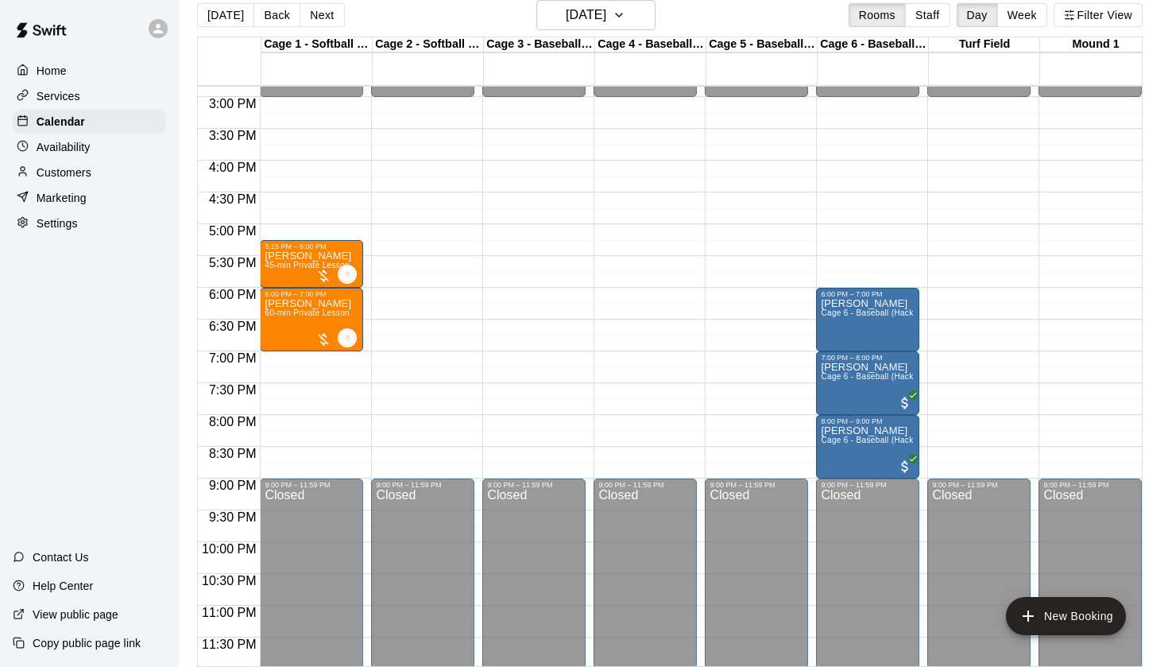
click at [97, 176] on div "Customers" at bounding box center [89, 173] width 153 height 24
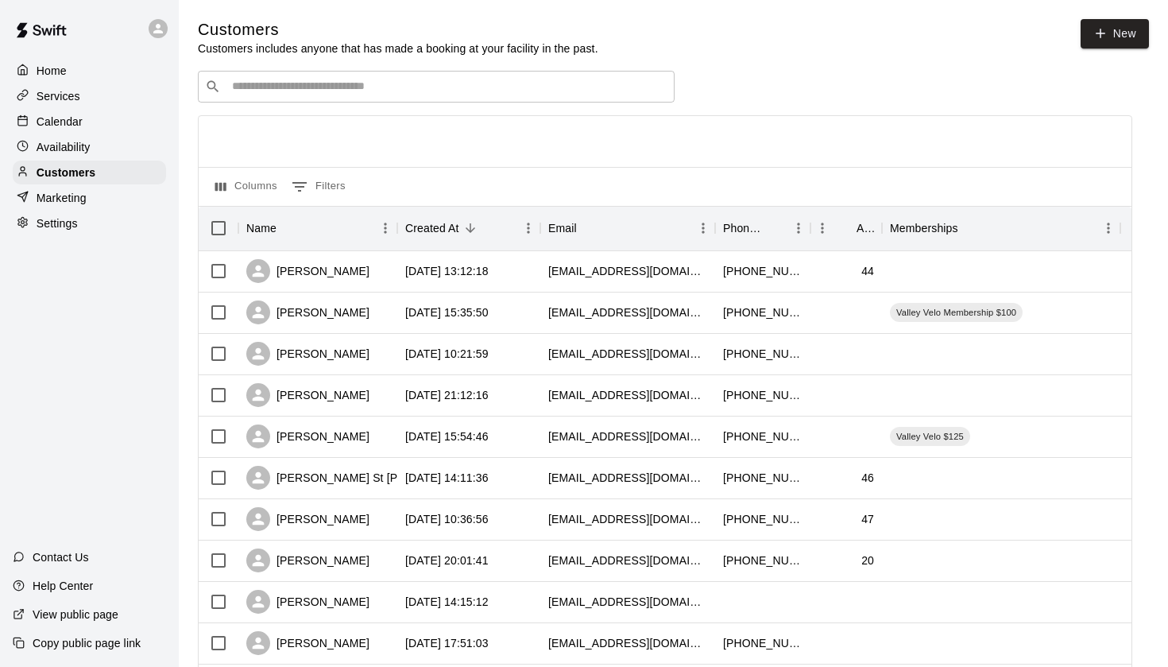
click at [472, 79] on input "Search customers by name or email" at bounding box center [447, 87] width 440 height 16
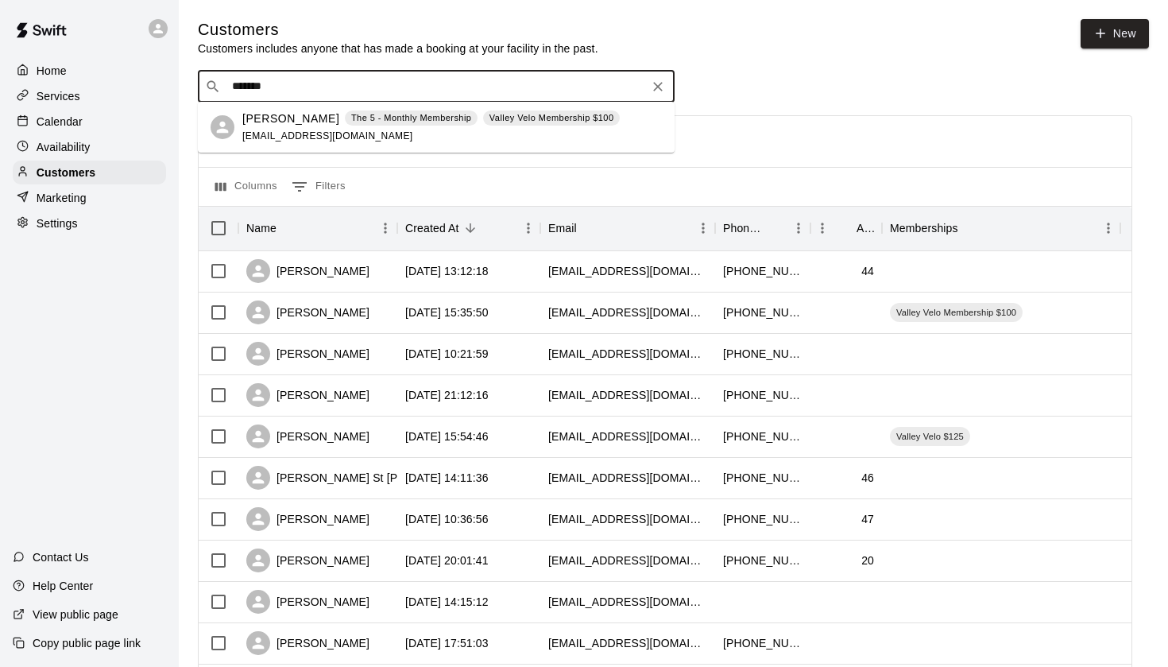
type input "********"
click at [292, 118] on p "[PERSON_NAME]" at bounding box center [290, 118] width 97 height 17
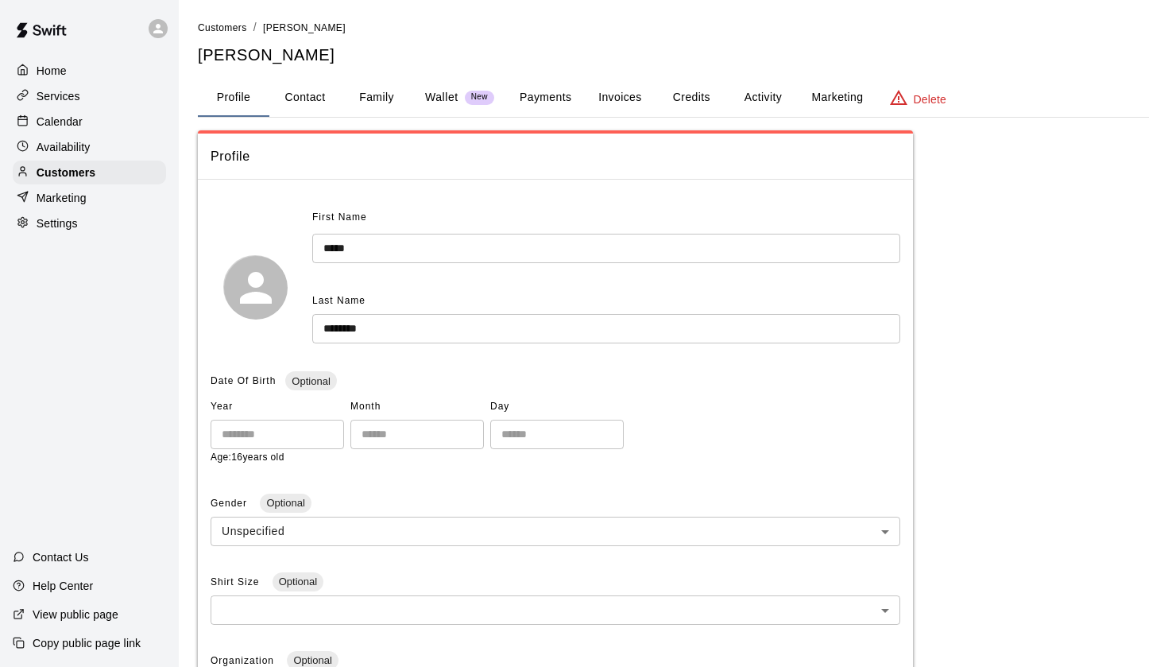
click at [543, 90] on button "Payments" at bounding box center [545, 98] width 77 height 38
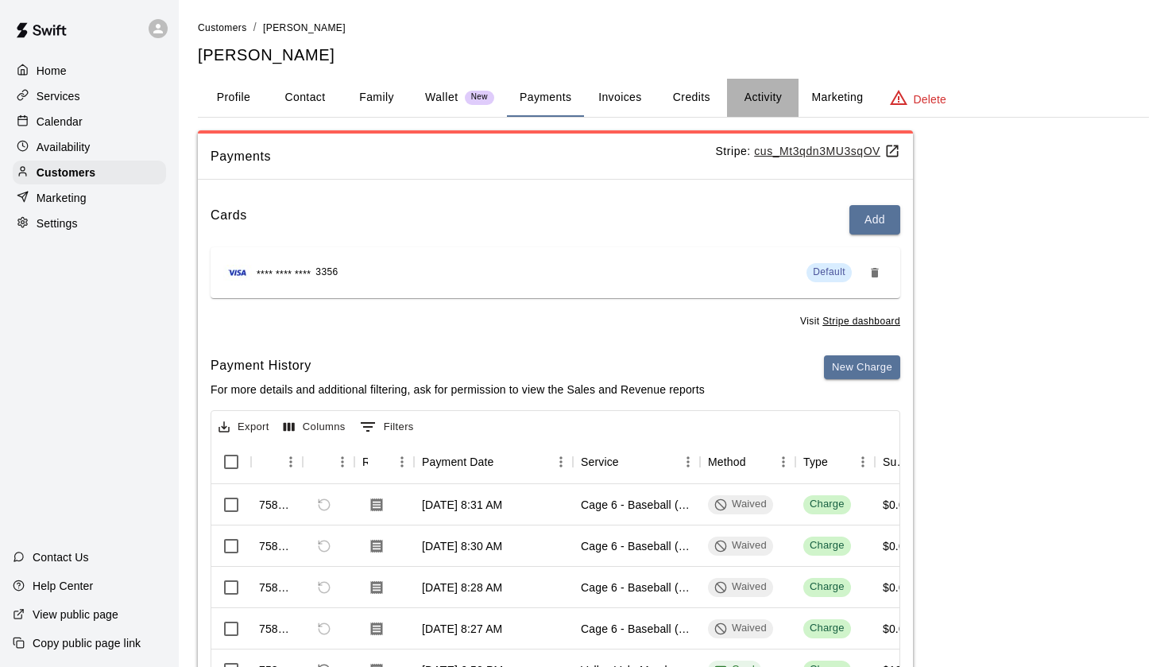
click at [765, 103] on button "Activity" at bounding box center [763, 98] width 72 height 38
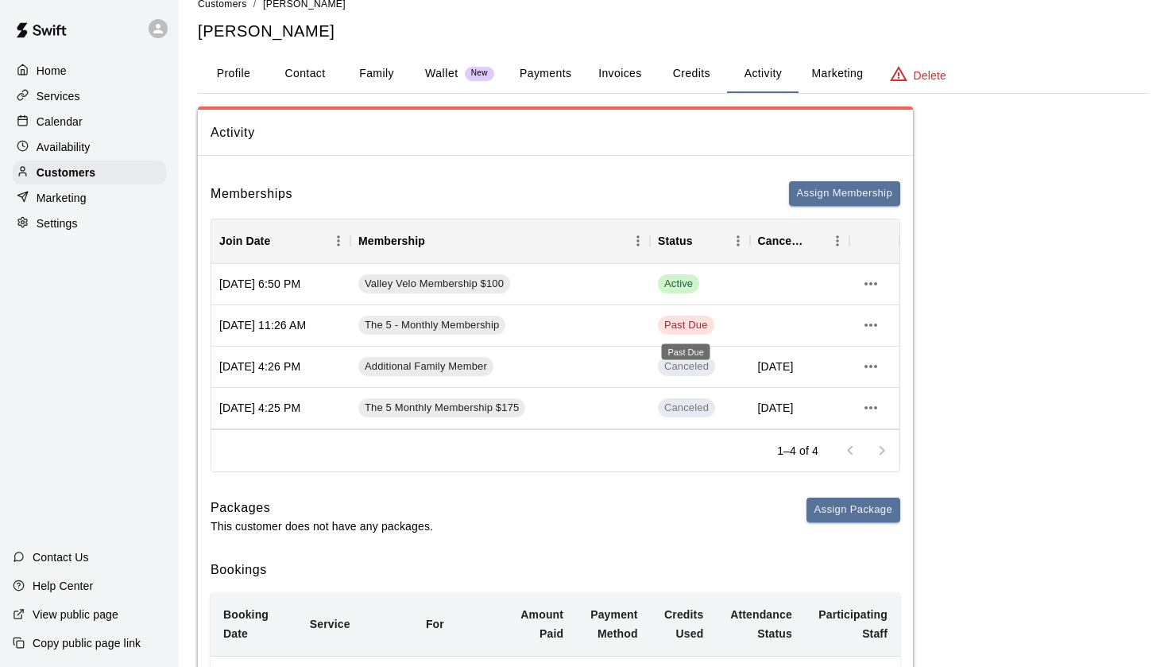
scroll to position [21, 0]
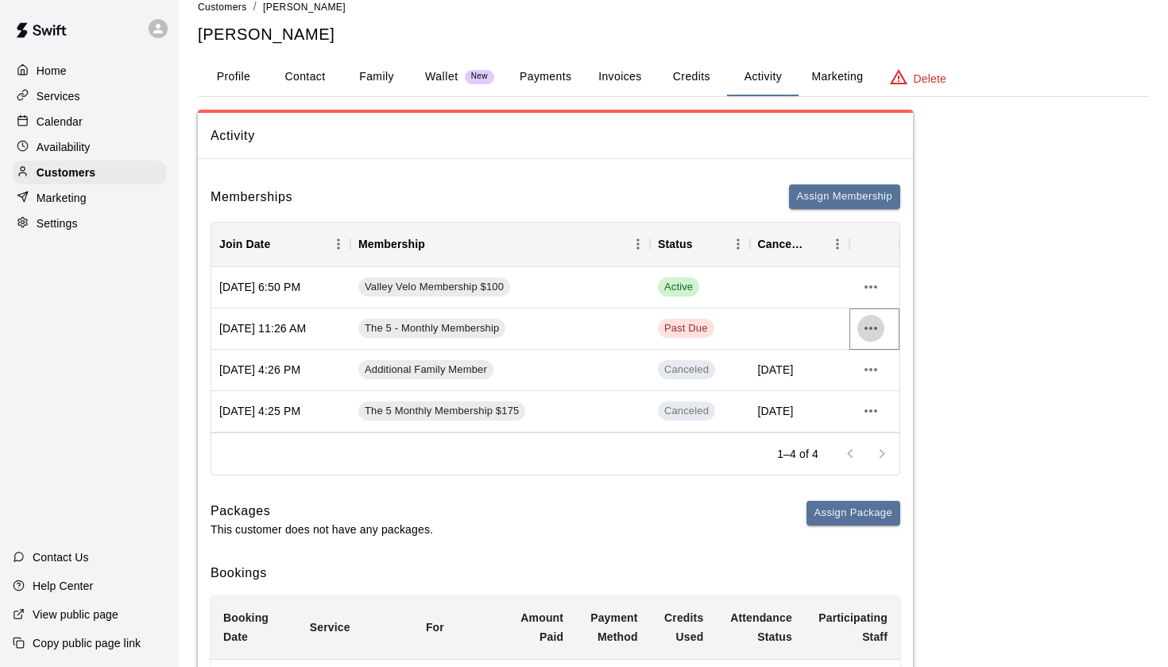
click at [872, 323] on icon "more actions" at bounding box center [870, 328] width 19 height 19
click at [800, 334] on div at bounding box center [584, 333] width 1168 height 667
click at [674, 330] on span "Past Due" at bounding box center [686, 328] width 56 height 15
click at [686, 330] on span "Past Due" at bounding box center [686, 328] width 56 height 15
